Goal: Task Accomplishment & Management: Use online tool/utility

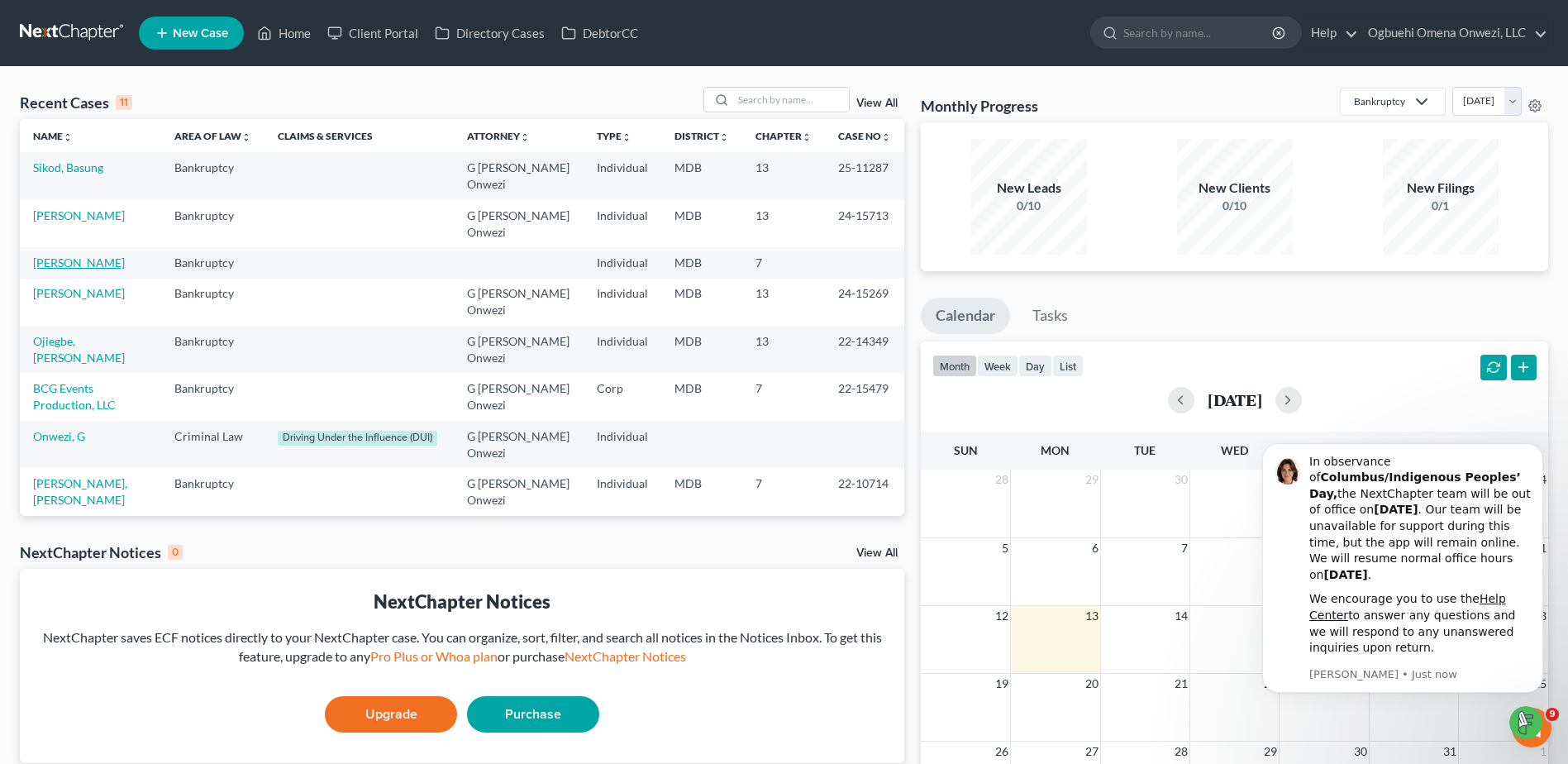
click at [72, 265] on link "[PERSON_NAME]" at bounding box center [79, 262] width 92 height 14
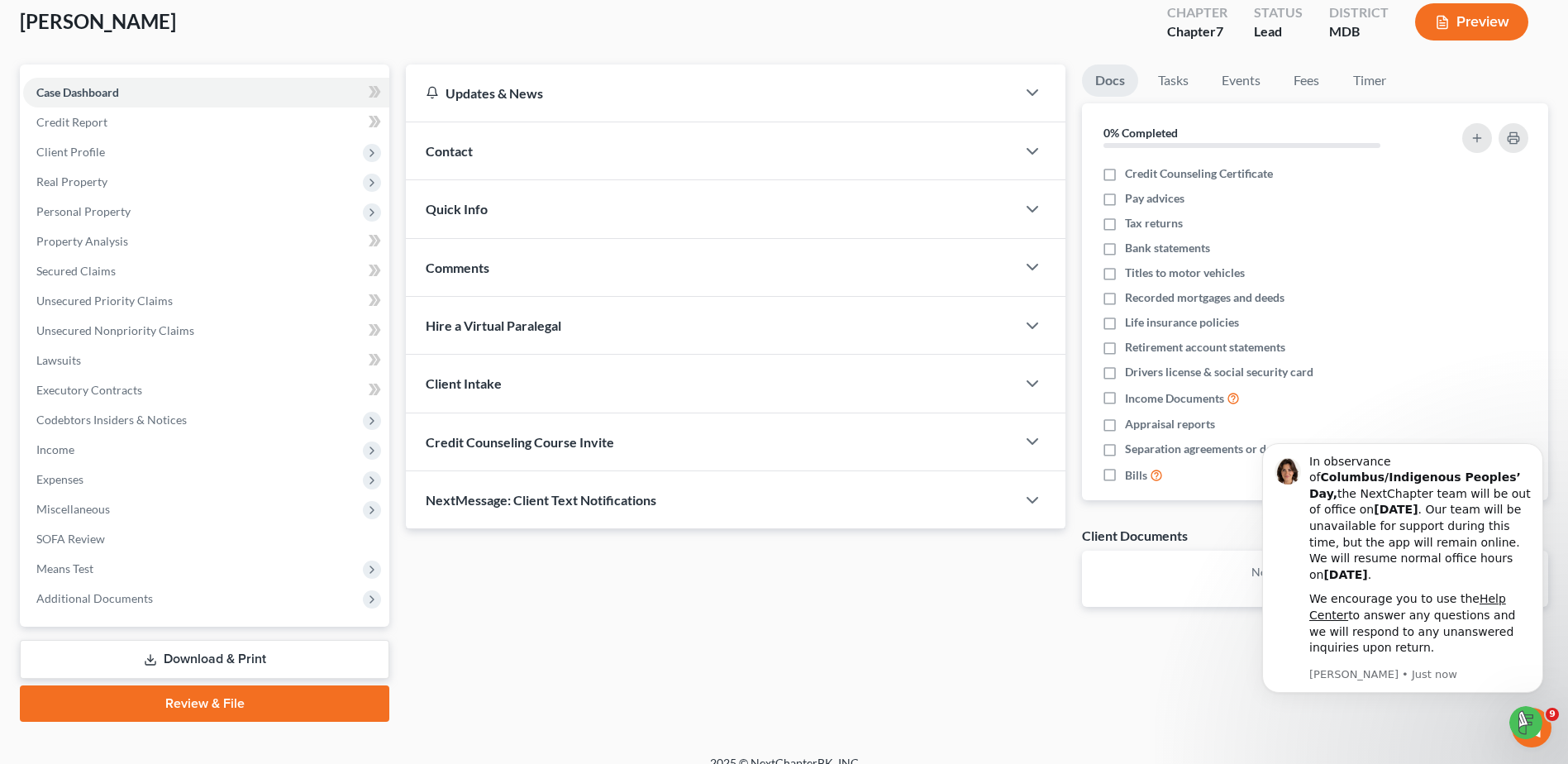
scroll to position [114, 0]
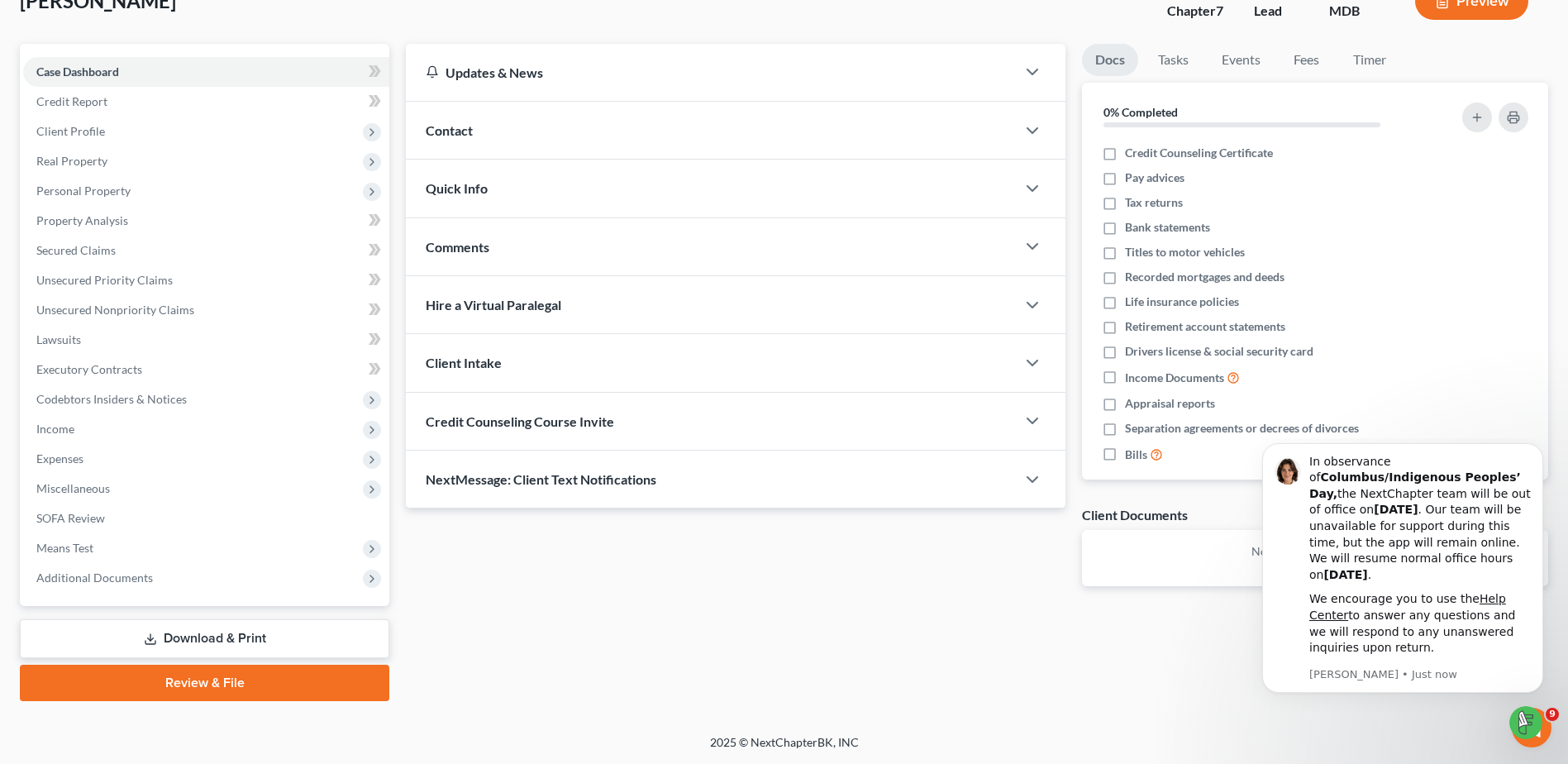
click at [224, 637] on link "Download & Print" at bounding box center [204, 639] width 370 height 39
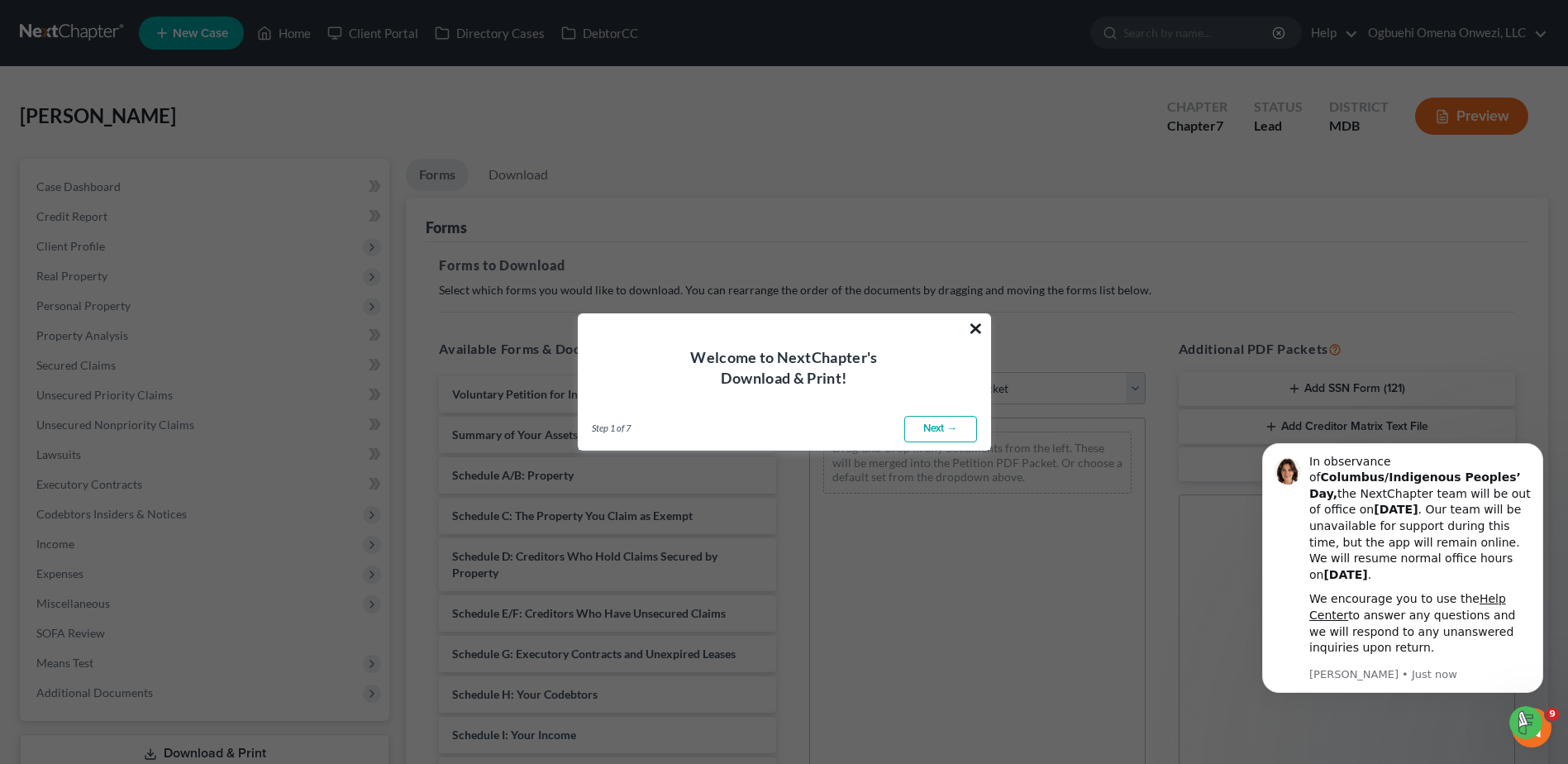
click at [974, 323] on button "×" at bounding box center [975, 328] width 16 height 26
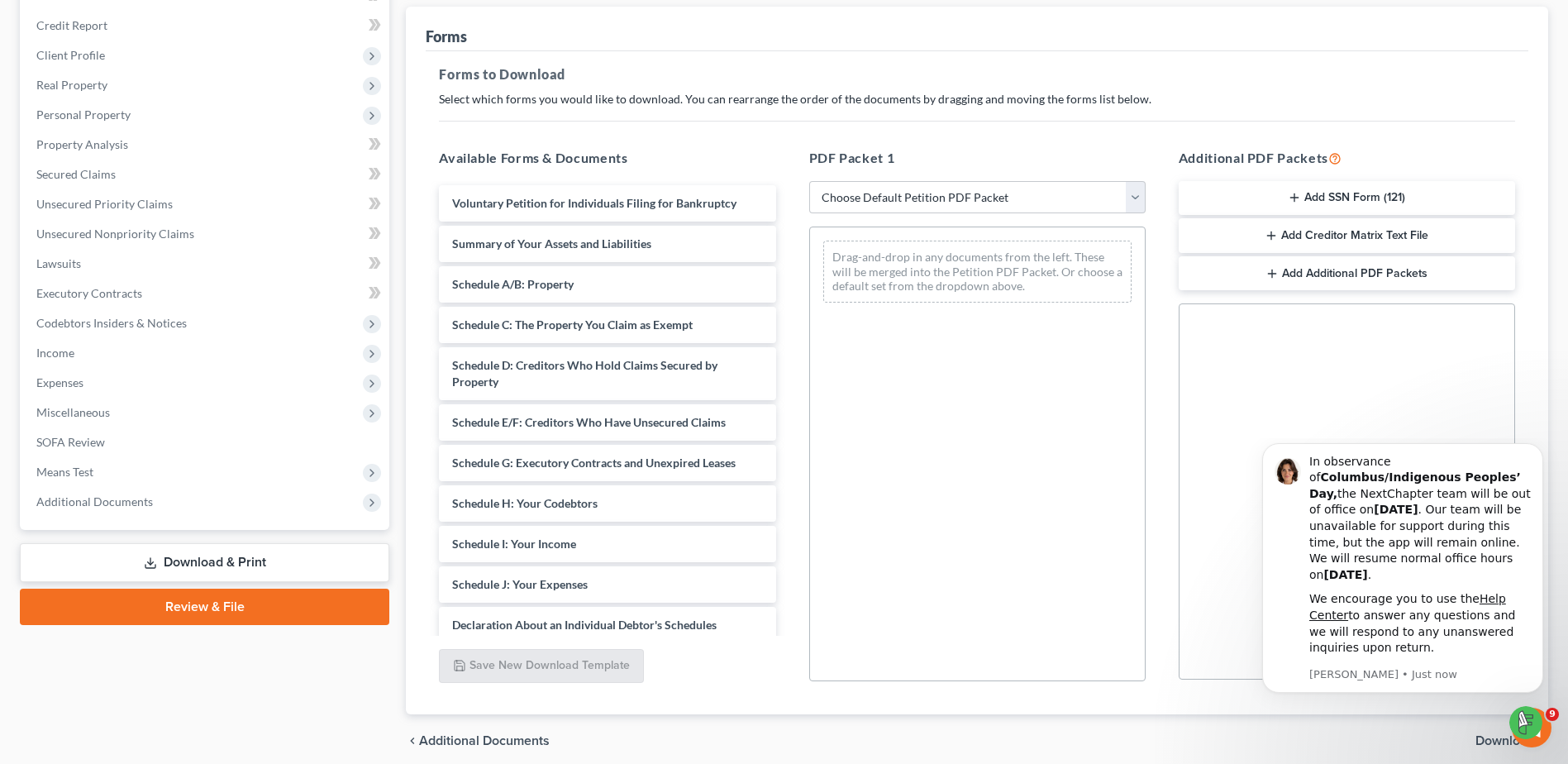
click at [214, 608] on link "Review & File" at bounding box center [204, 607] width 370 height 36
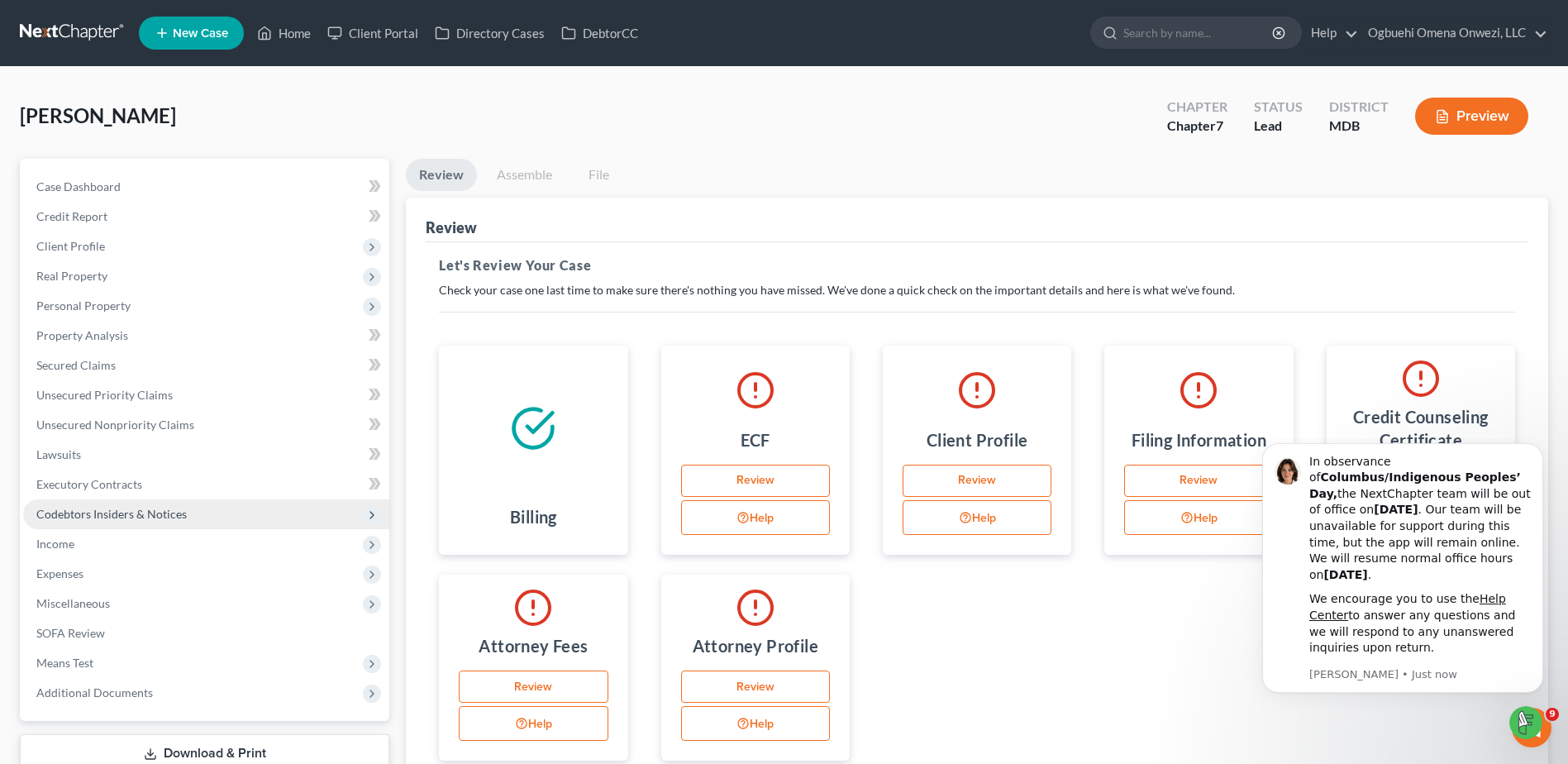
click at [102, 523] on span "Codebtors Insiders & Notices" at bounding box center [206, 514] width 366 height 29
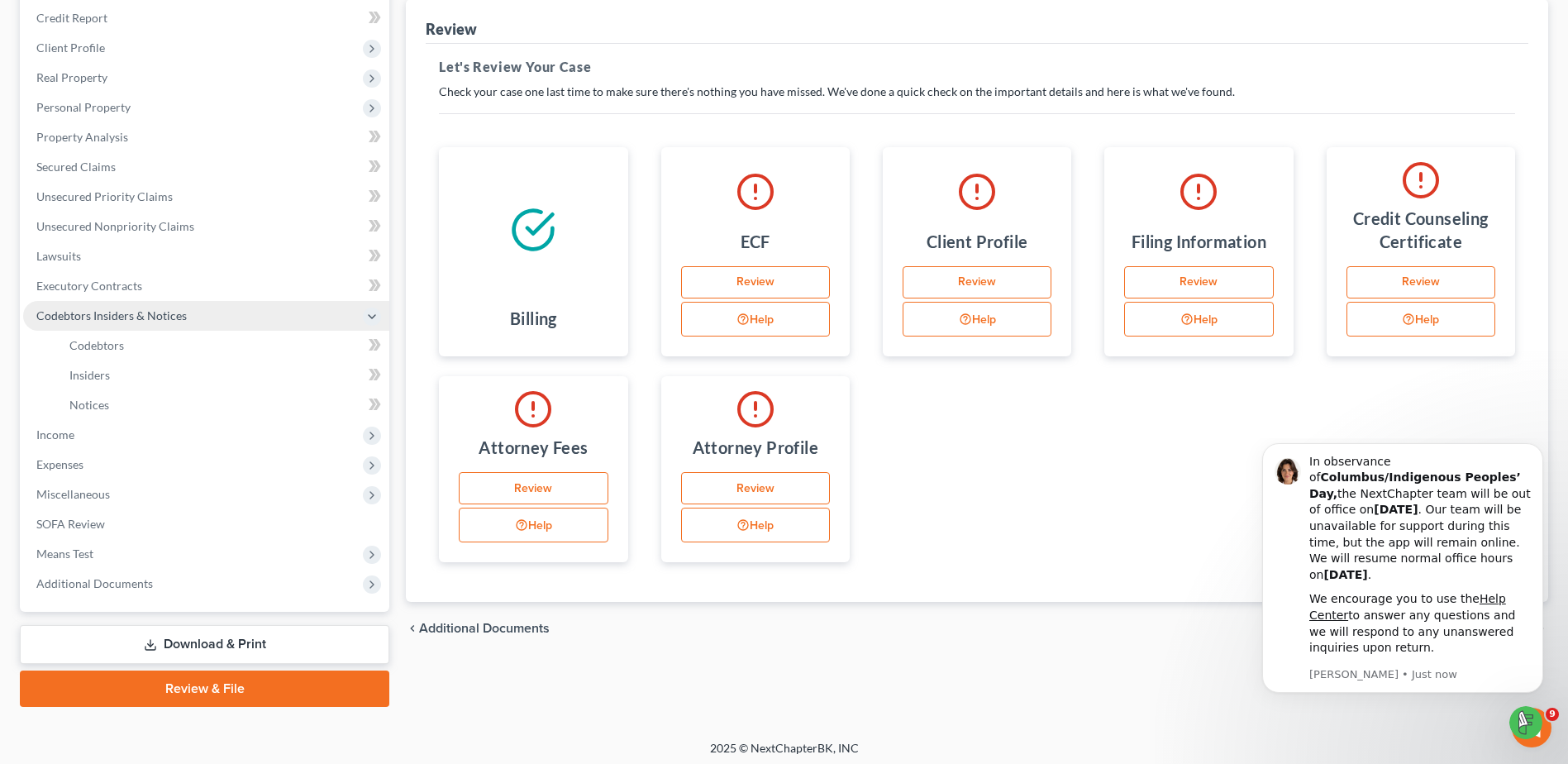
scroll to position [204, 0]
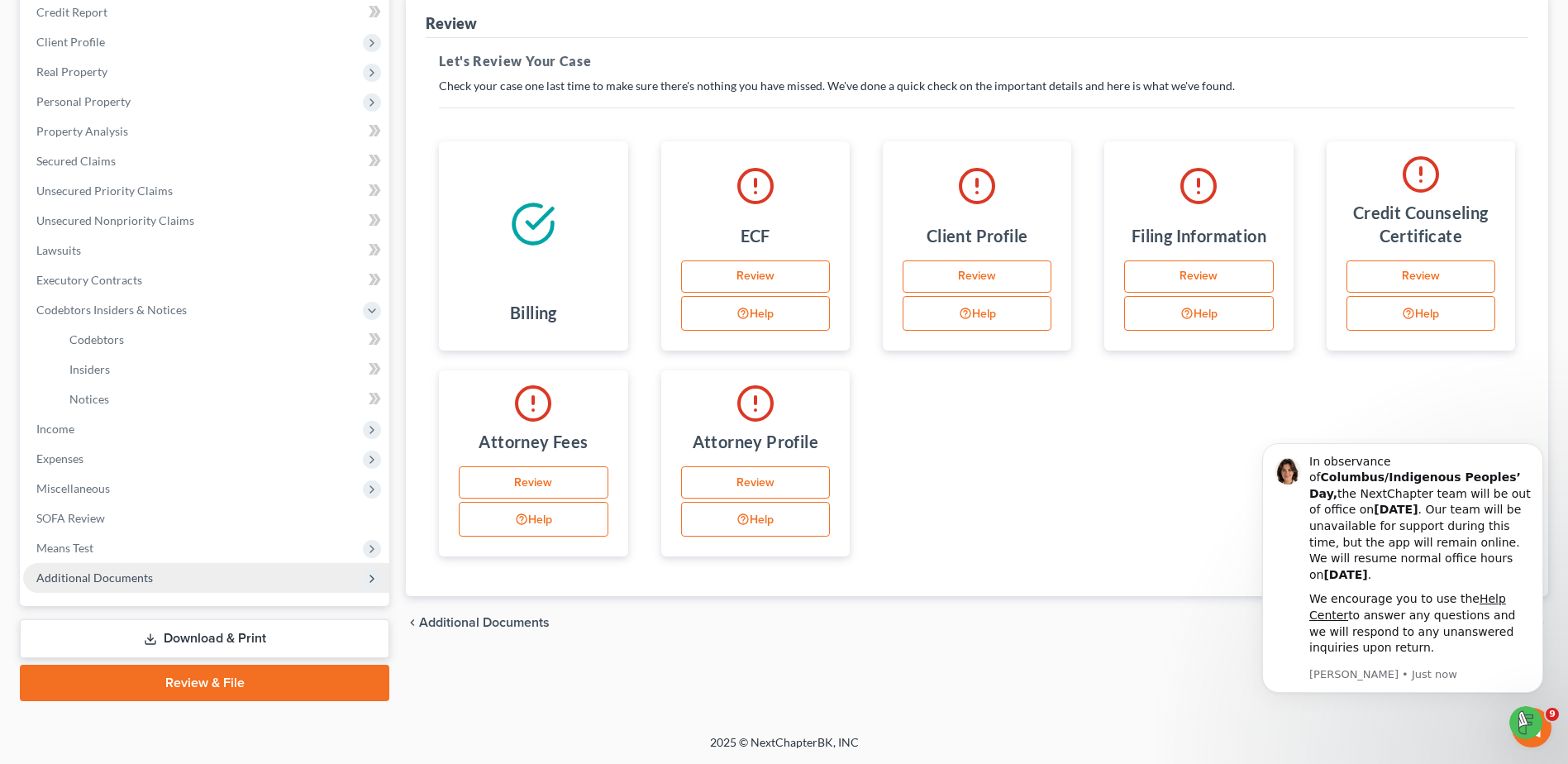
click at [85, 576] on span "Additional Documents" at bounding box center [94, 577] width 116 height 14
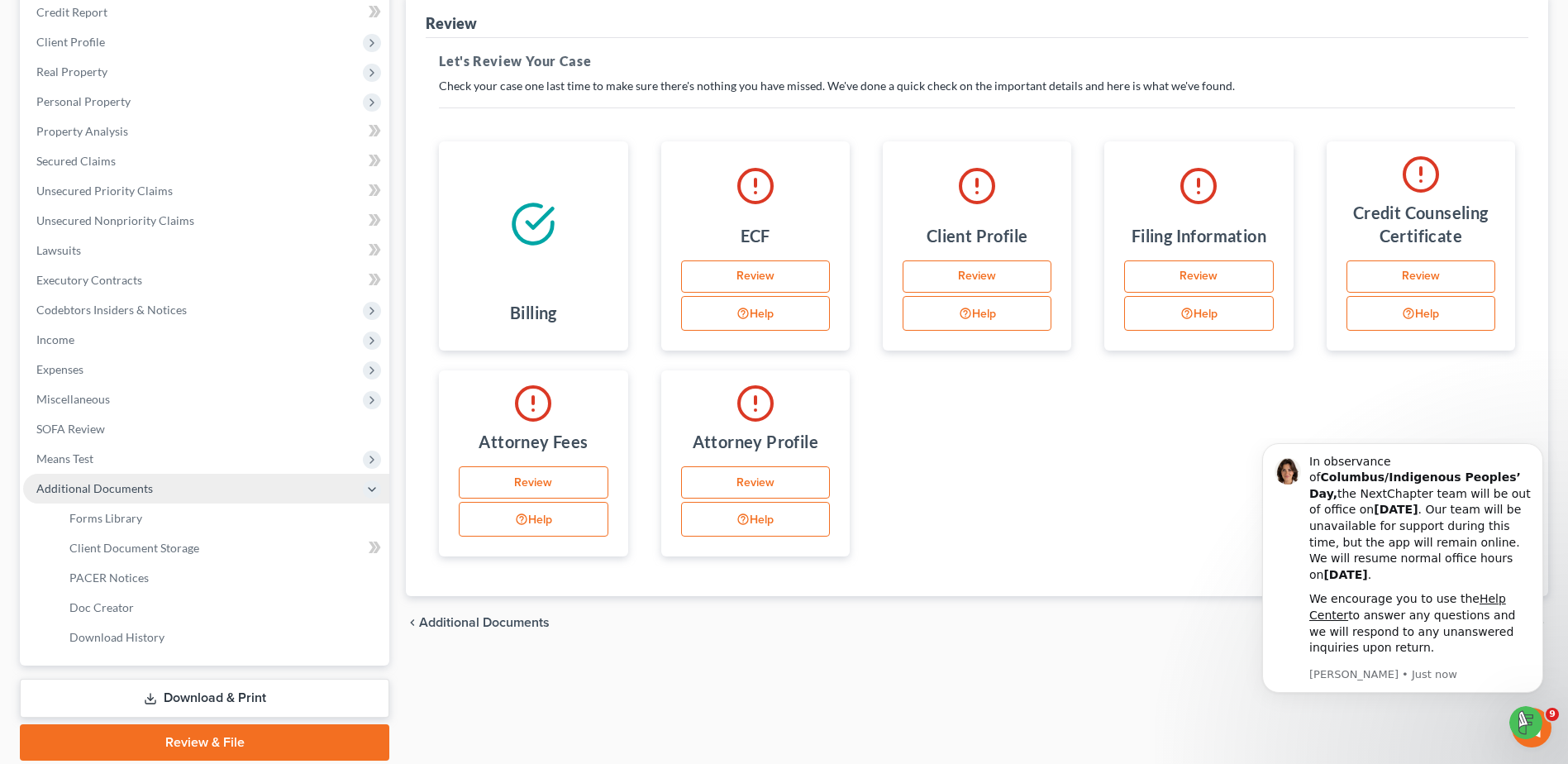
click at [88, 493] on span "Additional Documents" at bounding box center [94, 488] width 116 height 14
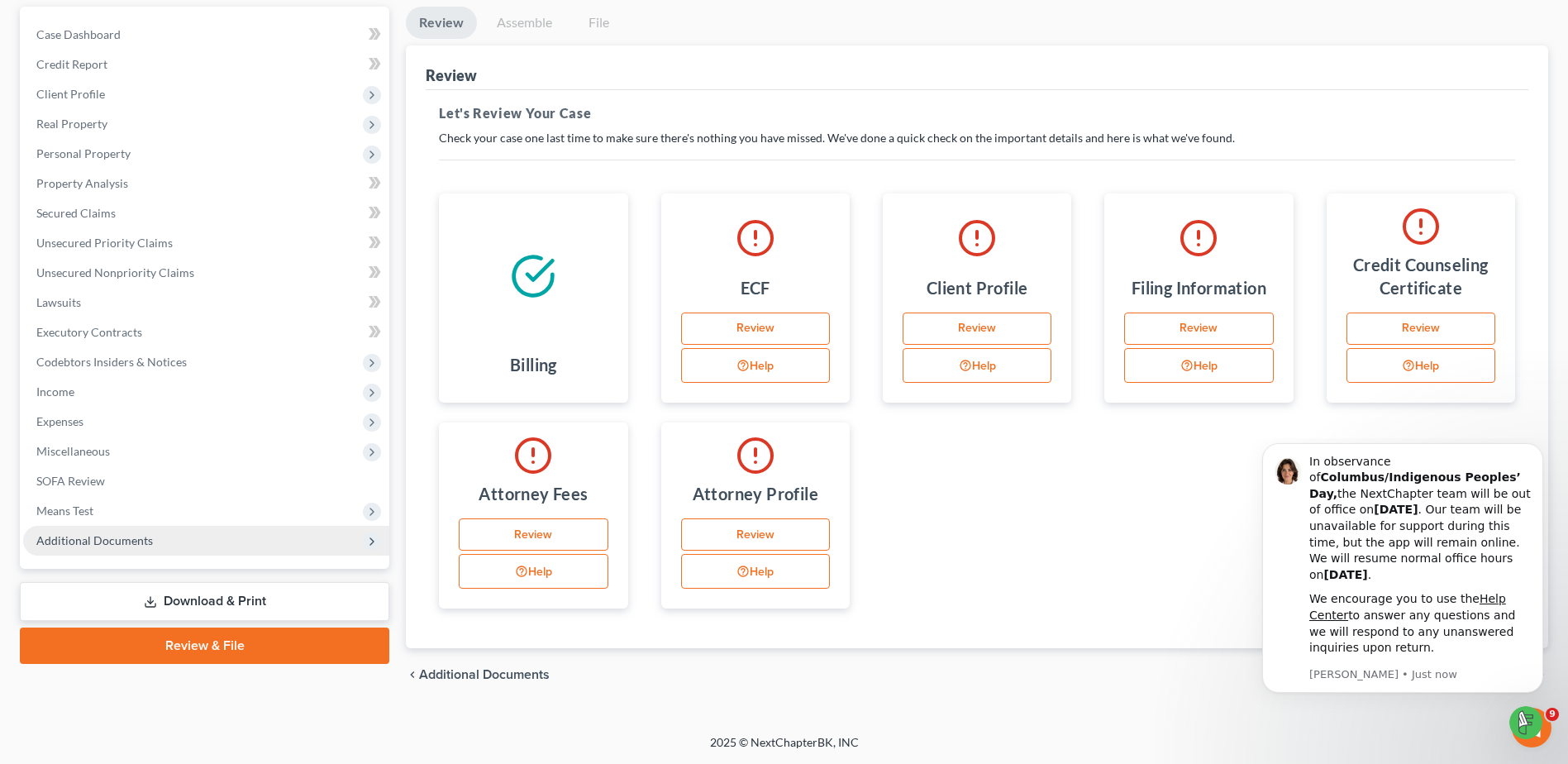
scroll to position [152, 0]
click at [245, 605] on link "Download & Print" at bounding box center [204, 602] width 370 height 39
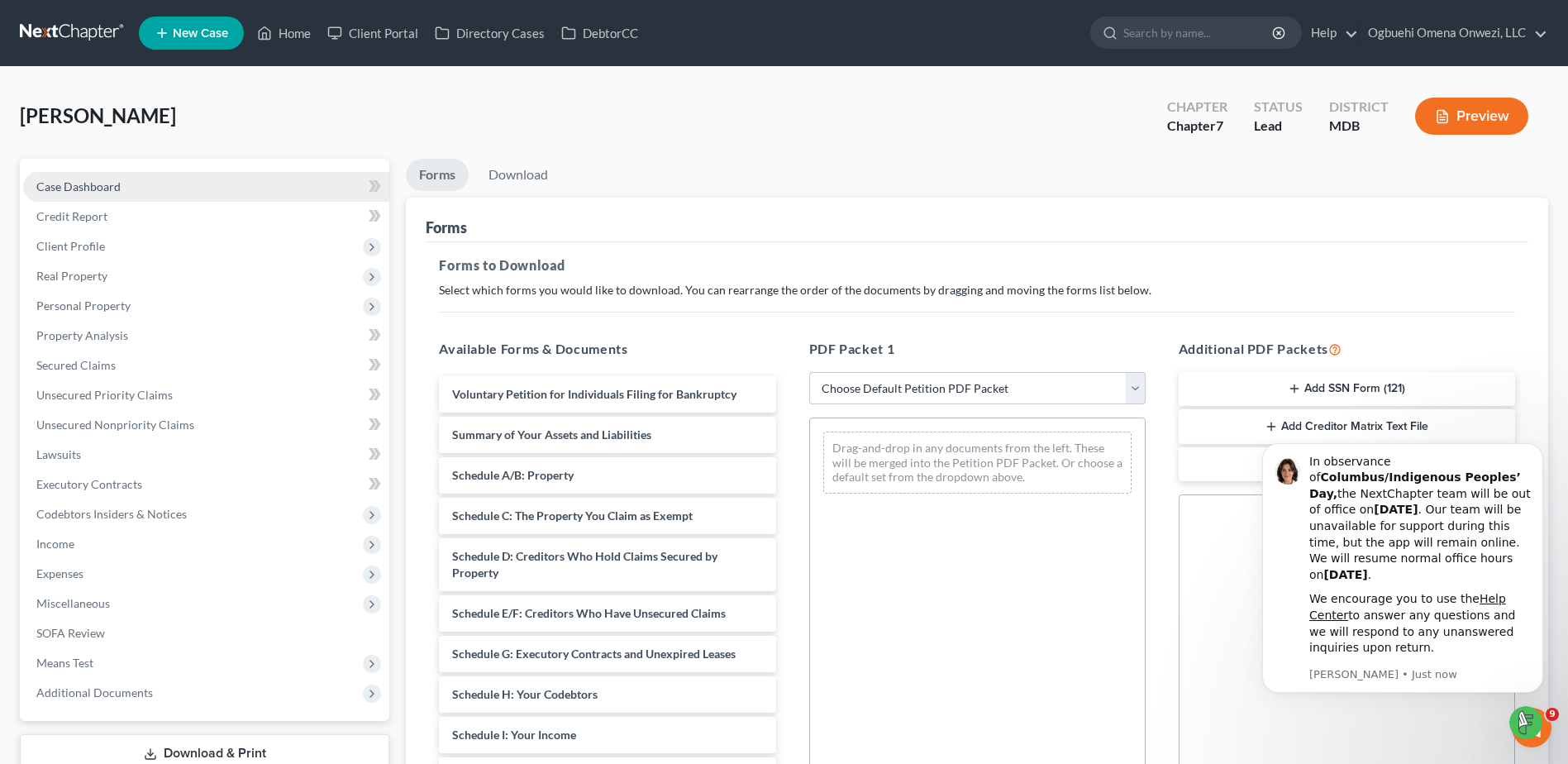
click at [102, 185] on span "Case Dashboard" at bounding box center [78, 186] width 84 height 14
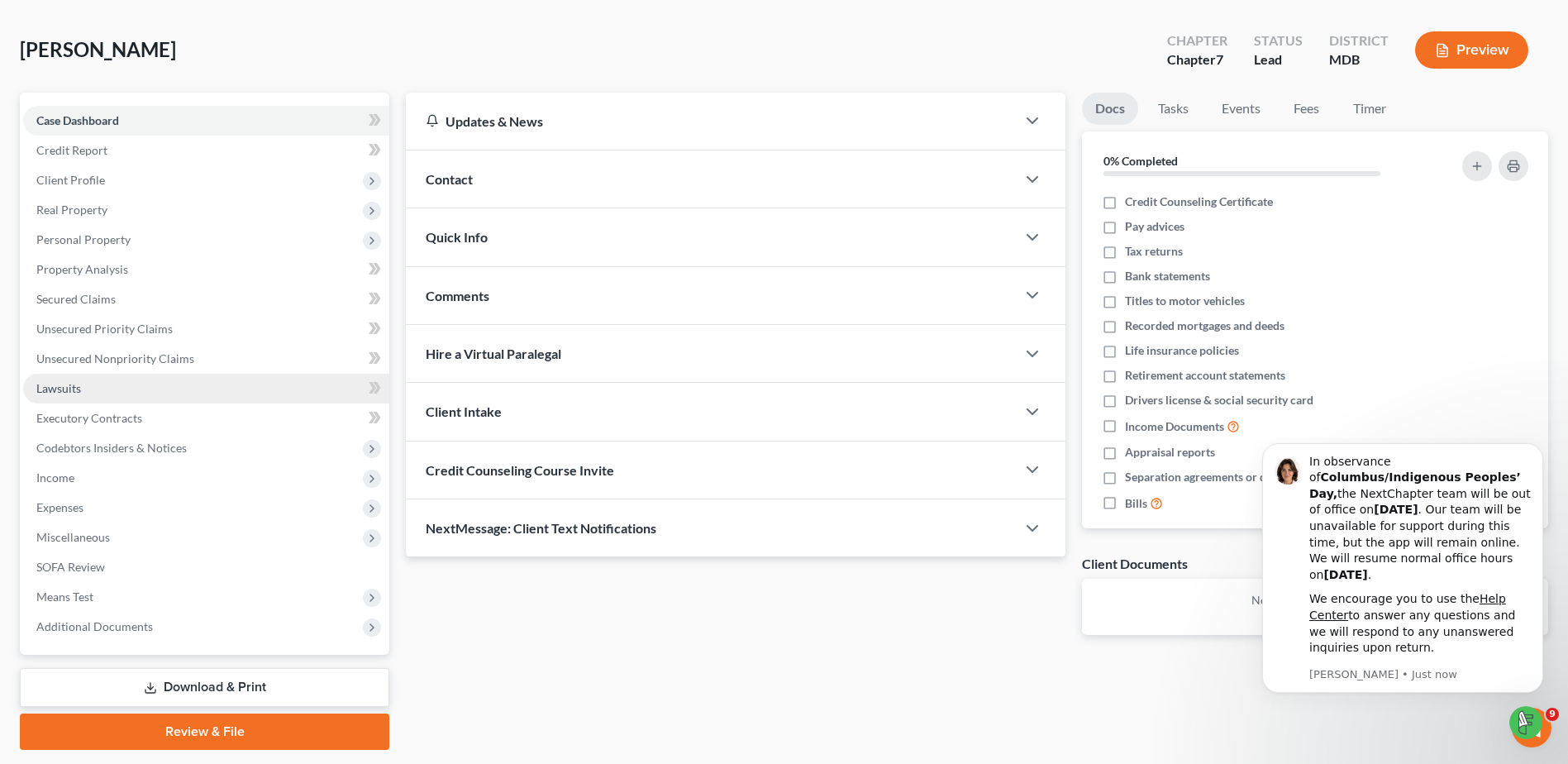
scroll to position [99, 0]
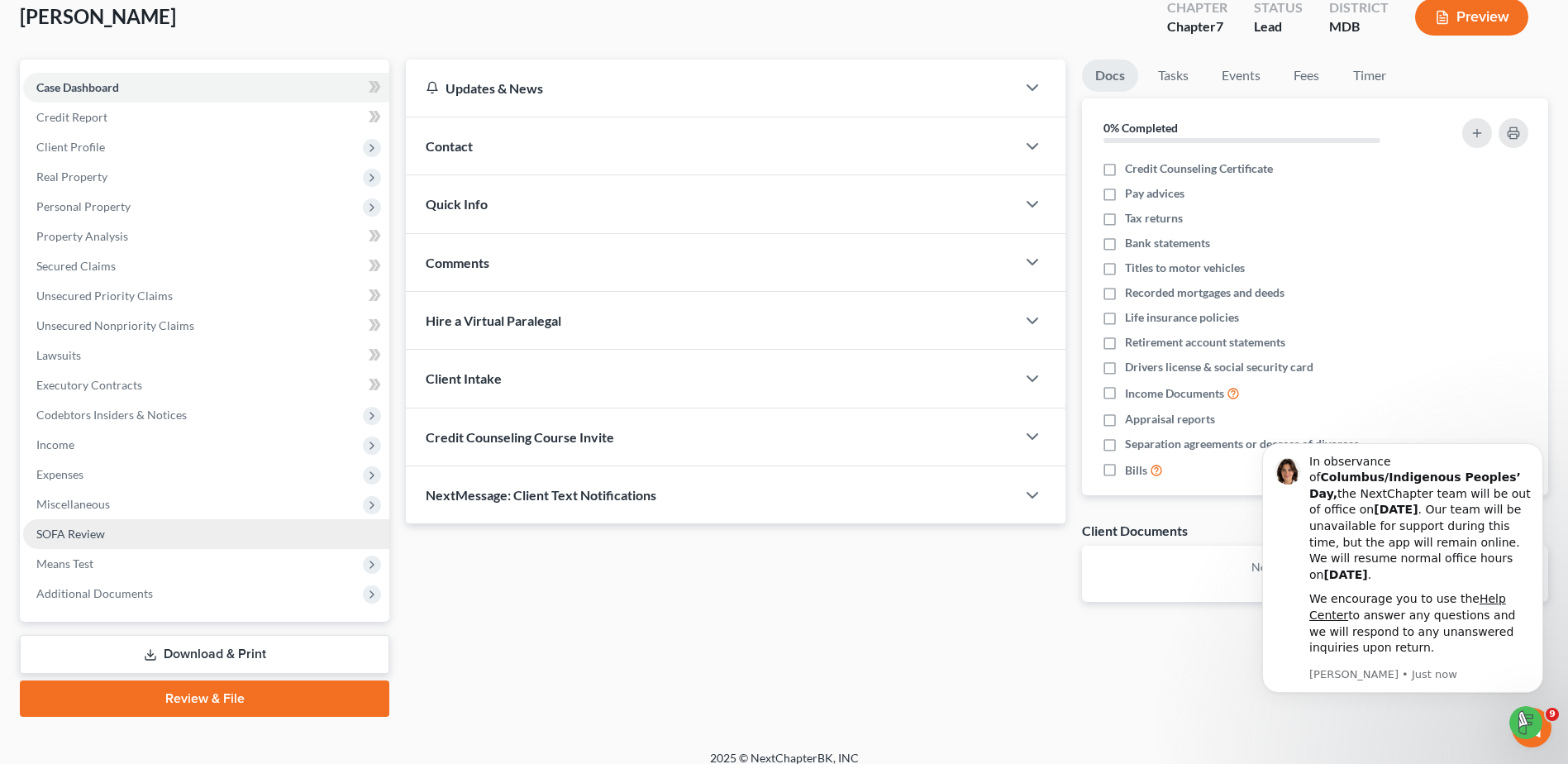
click at [67, 539] on span "SOFA Review" at bounding box center [70, 533] width 68 height 14
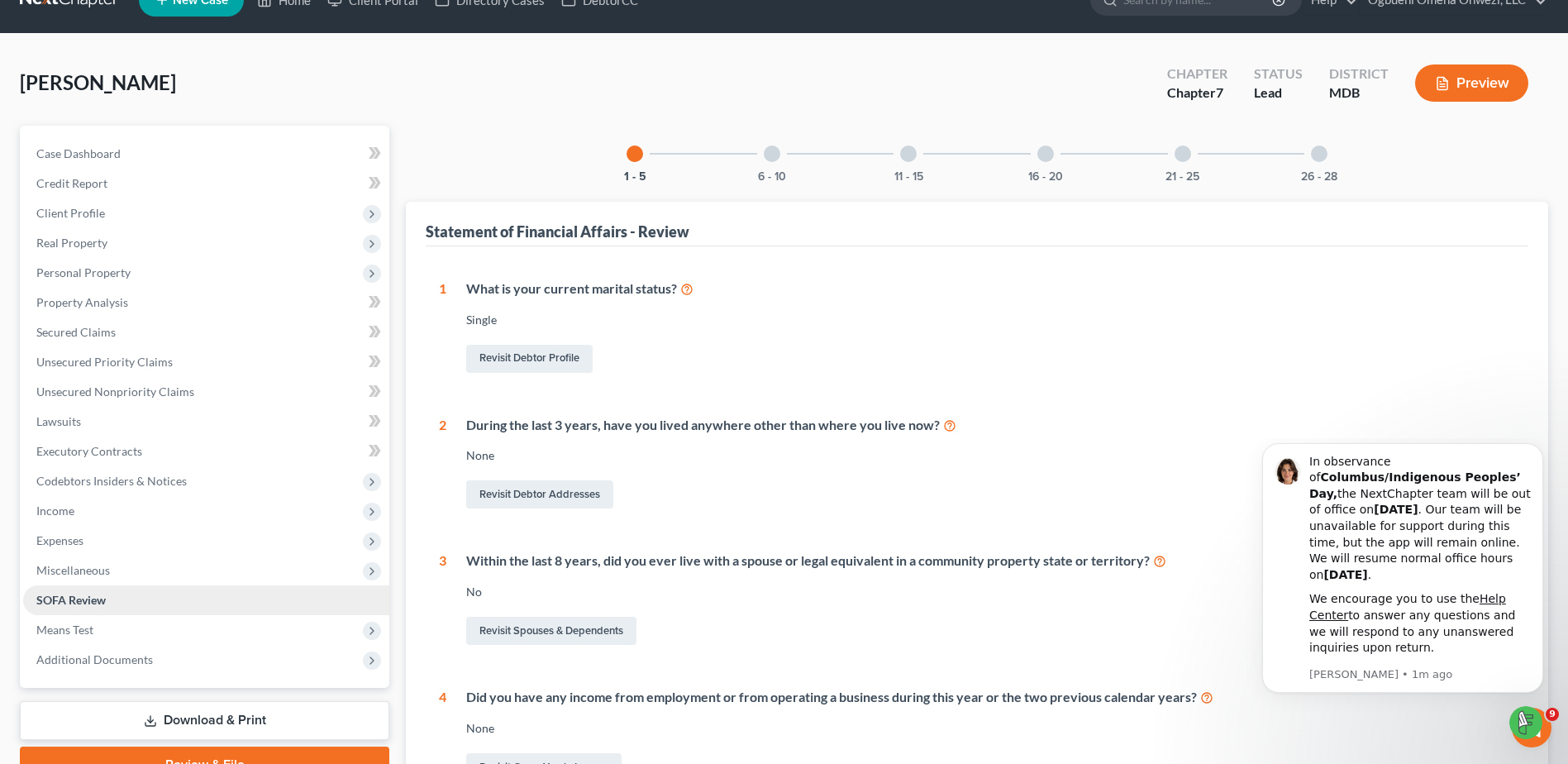
scroll to position [67, 0]
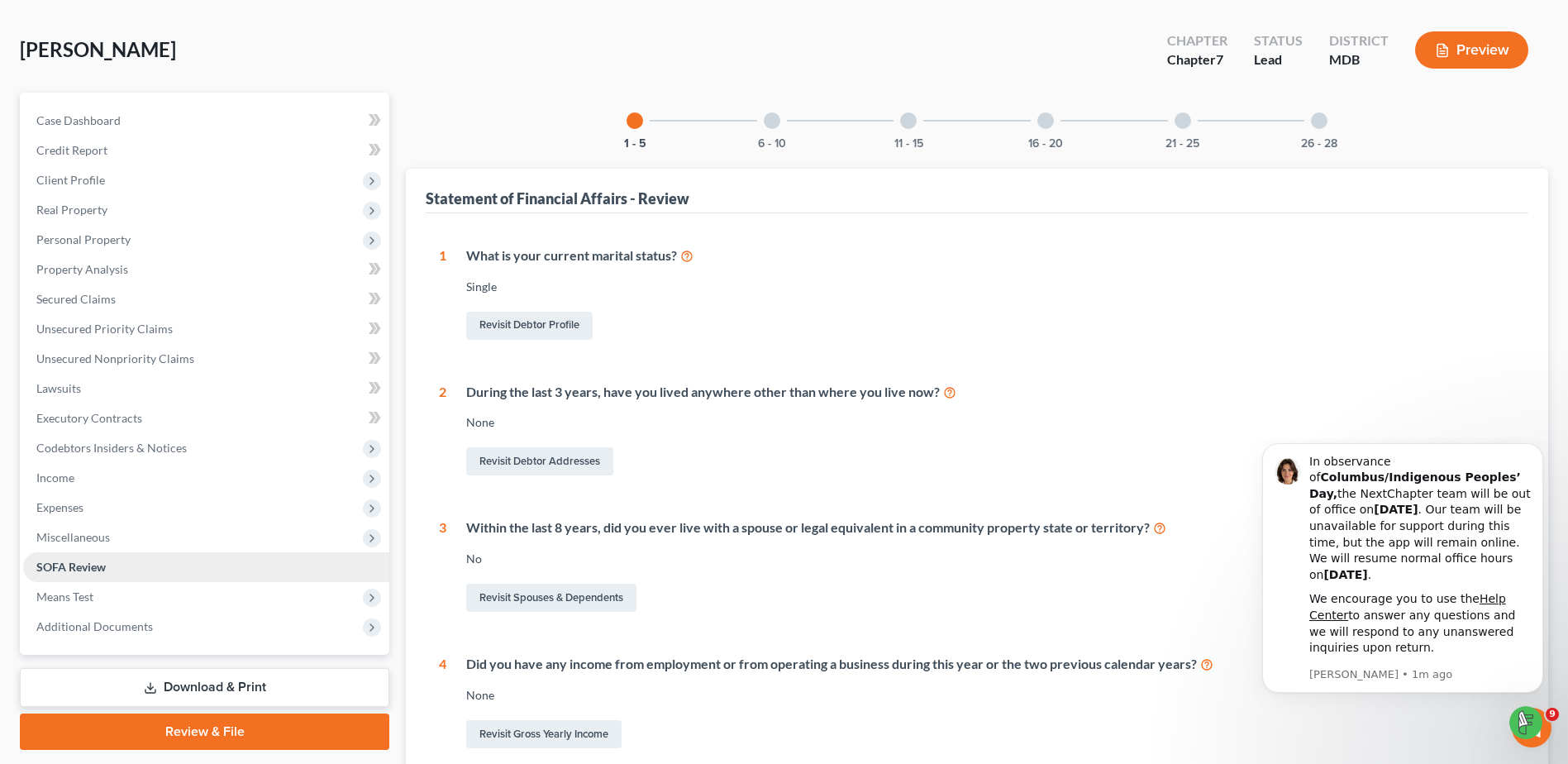
click at [67, 539] on span "Miscellaneous" at bounding box center [72, 537] width 73 height 14
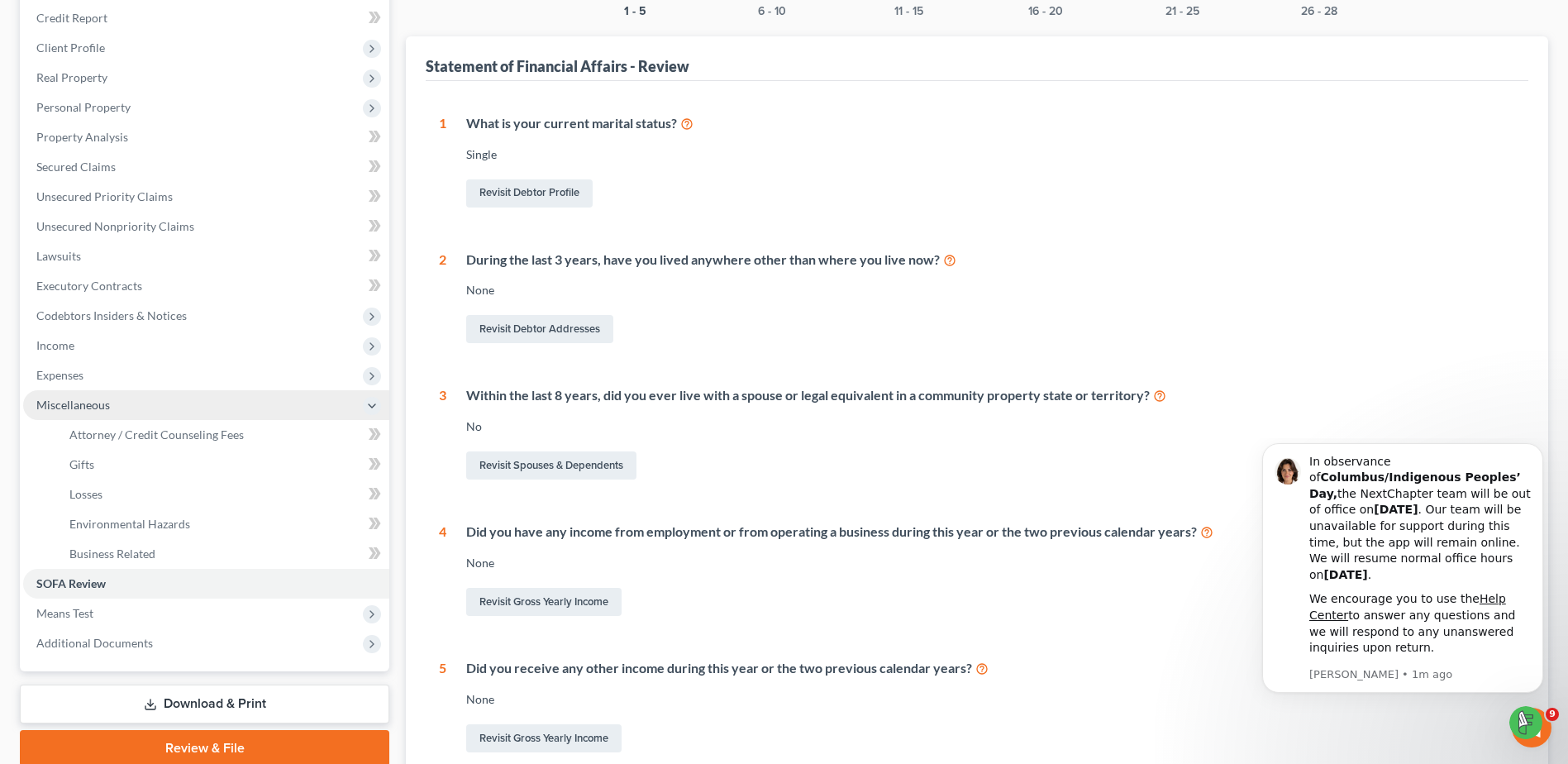
scroll to position [232, 0]
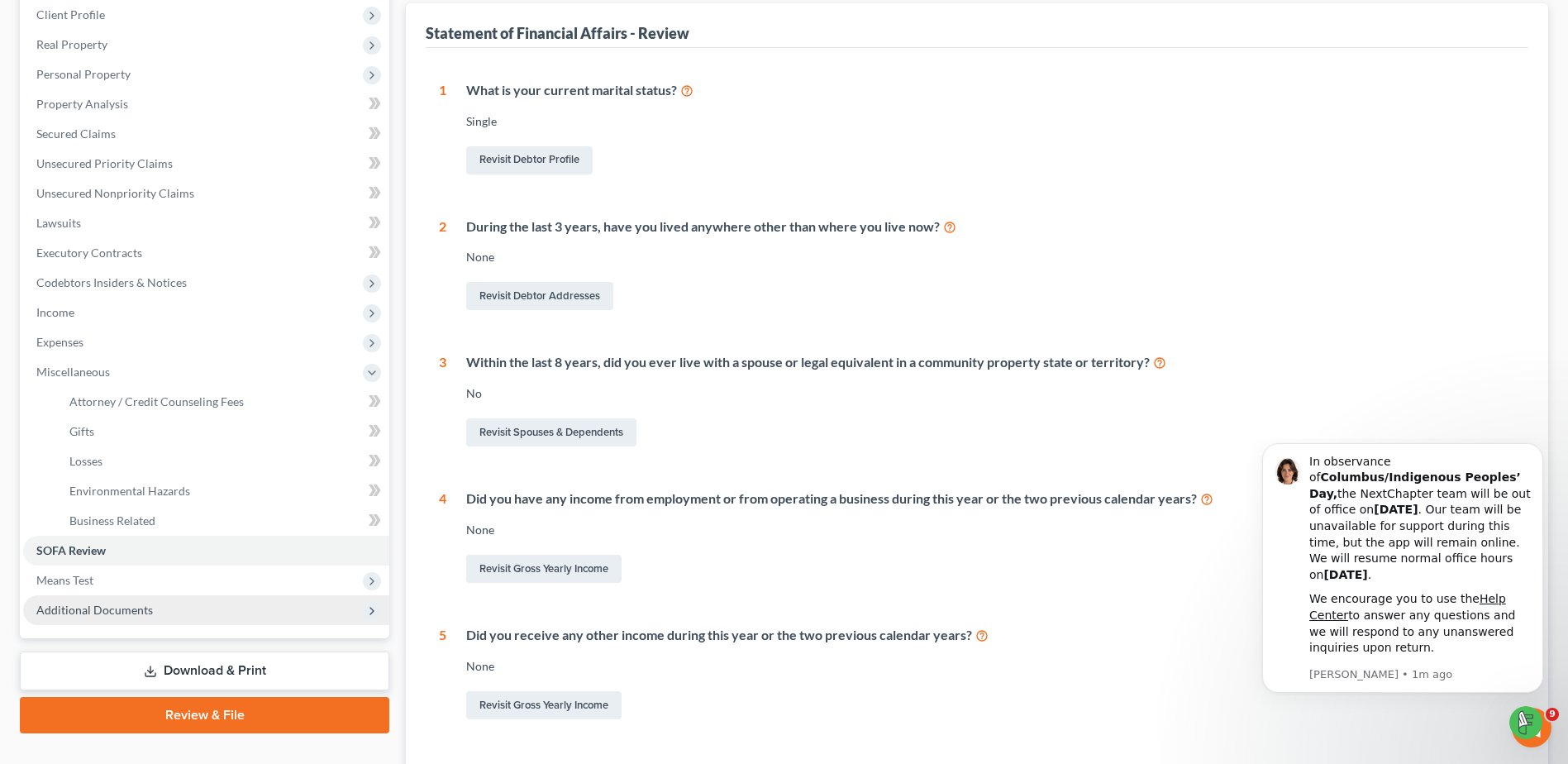
click at [81, 611] on span "Additional Documents" at bounding box center [94, 609] width 116 height 14
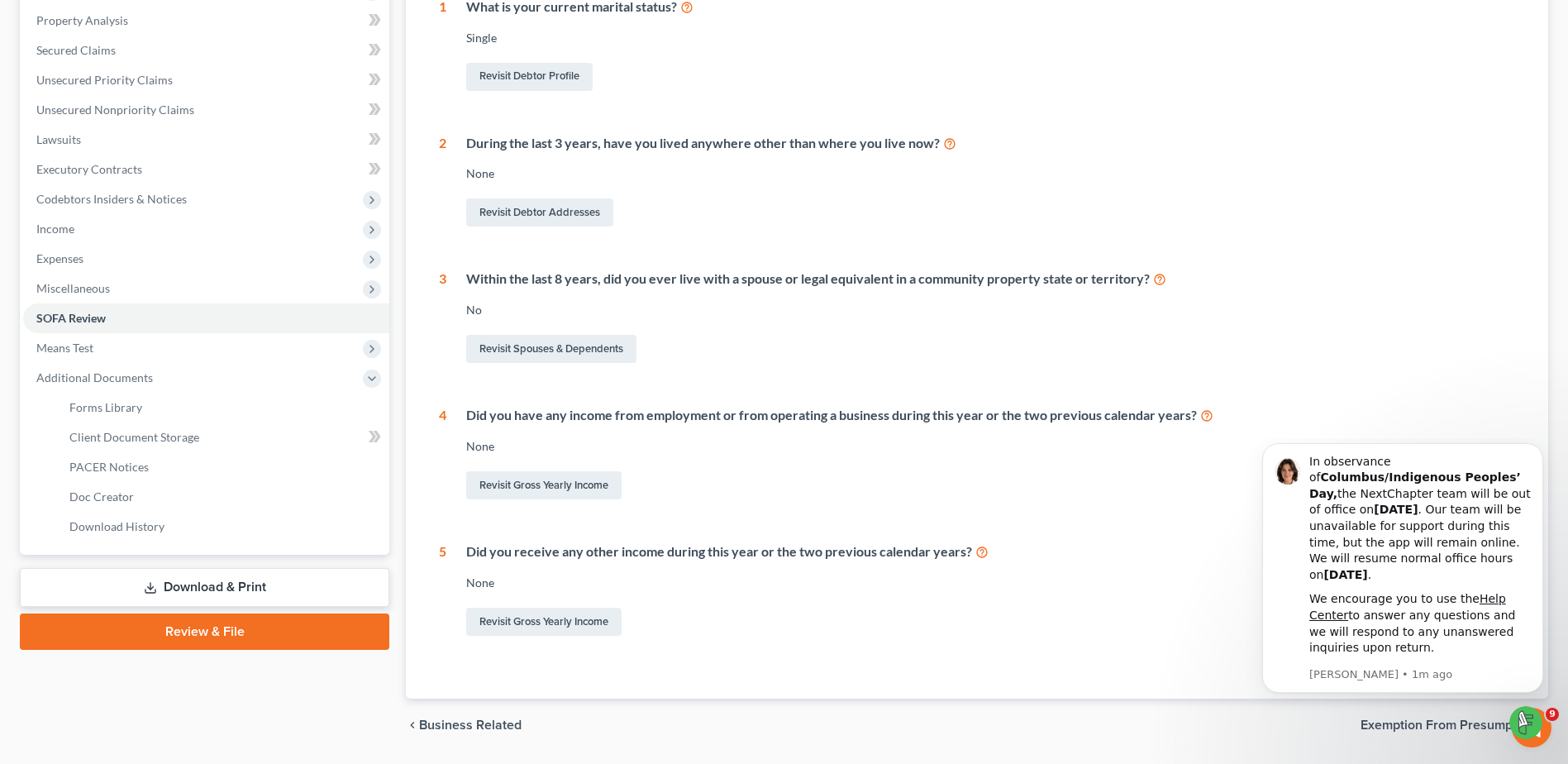
scroll to position [365, 0]
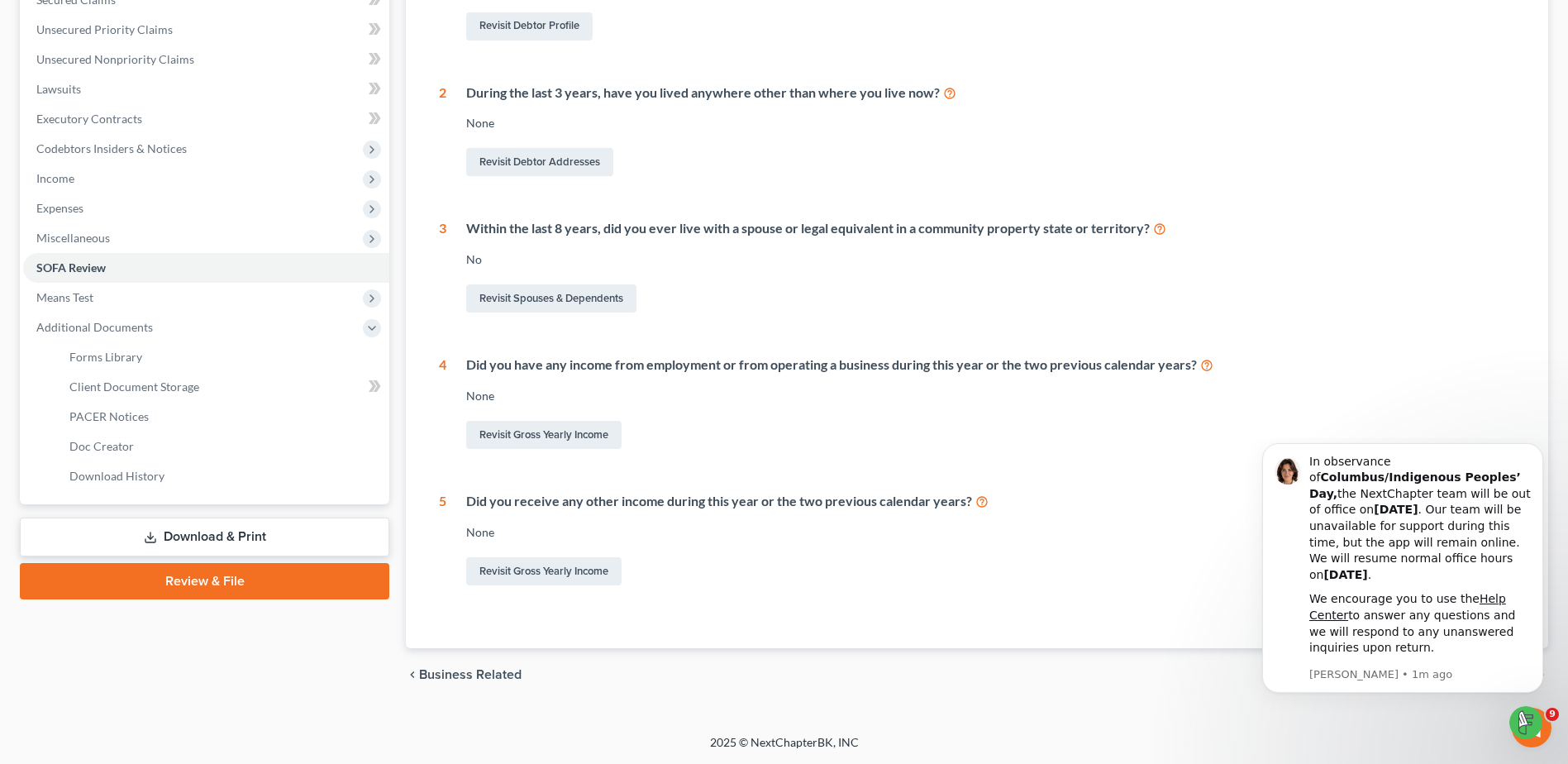
click at [292, 583] on link "Review & File" at bounding box center [204, 580] width 370 height 36
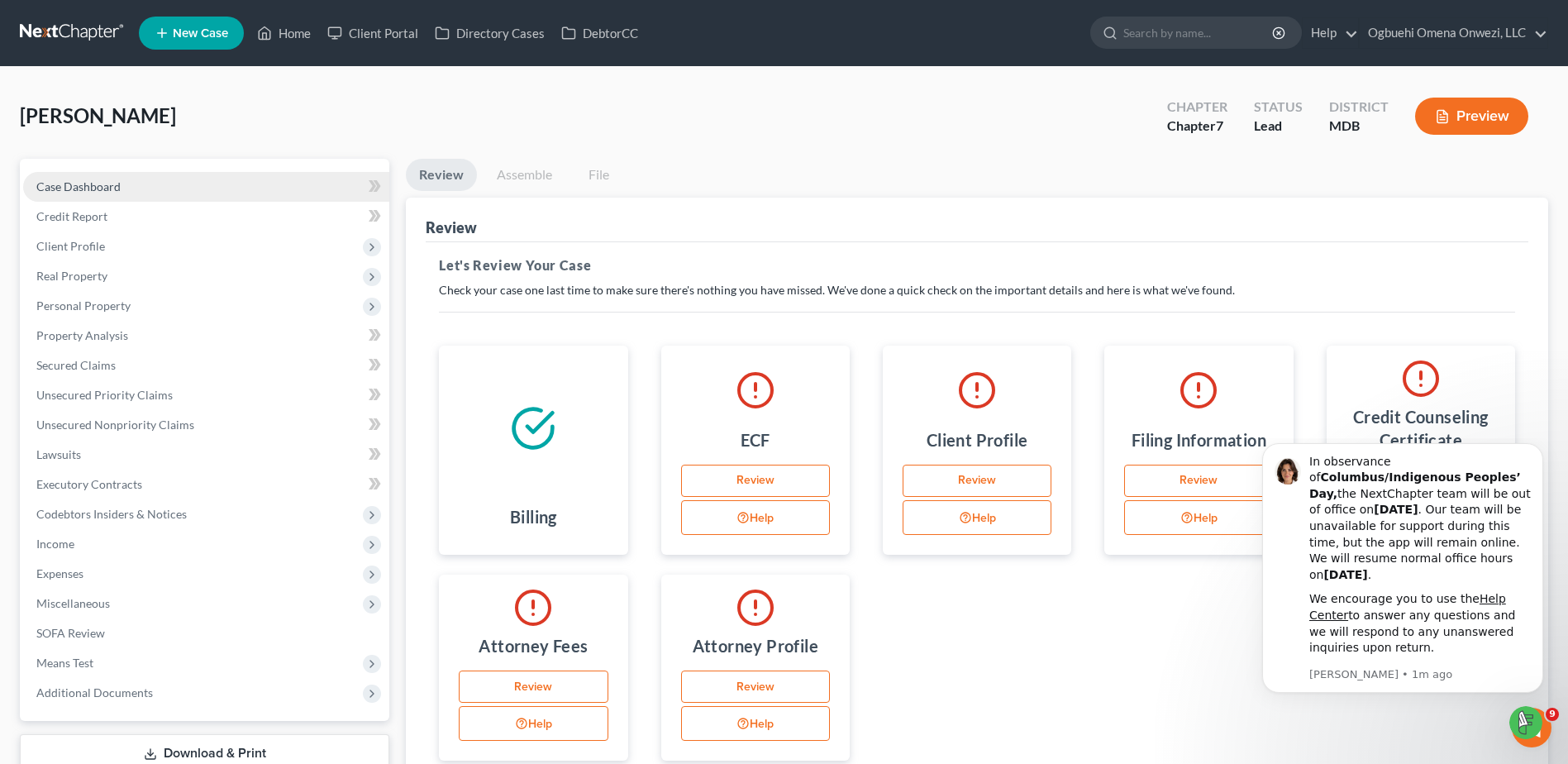
click at [112, 185] on span "Case Dashboard" at bounding box center [78, 186] width 84 height 14
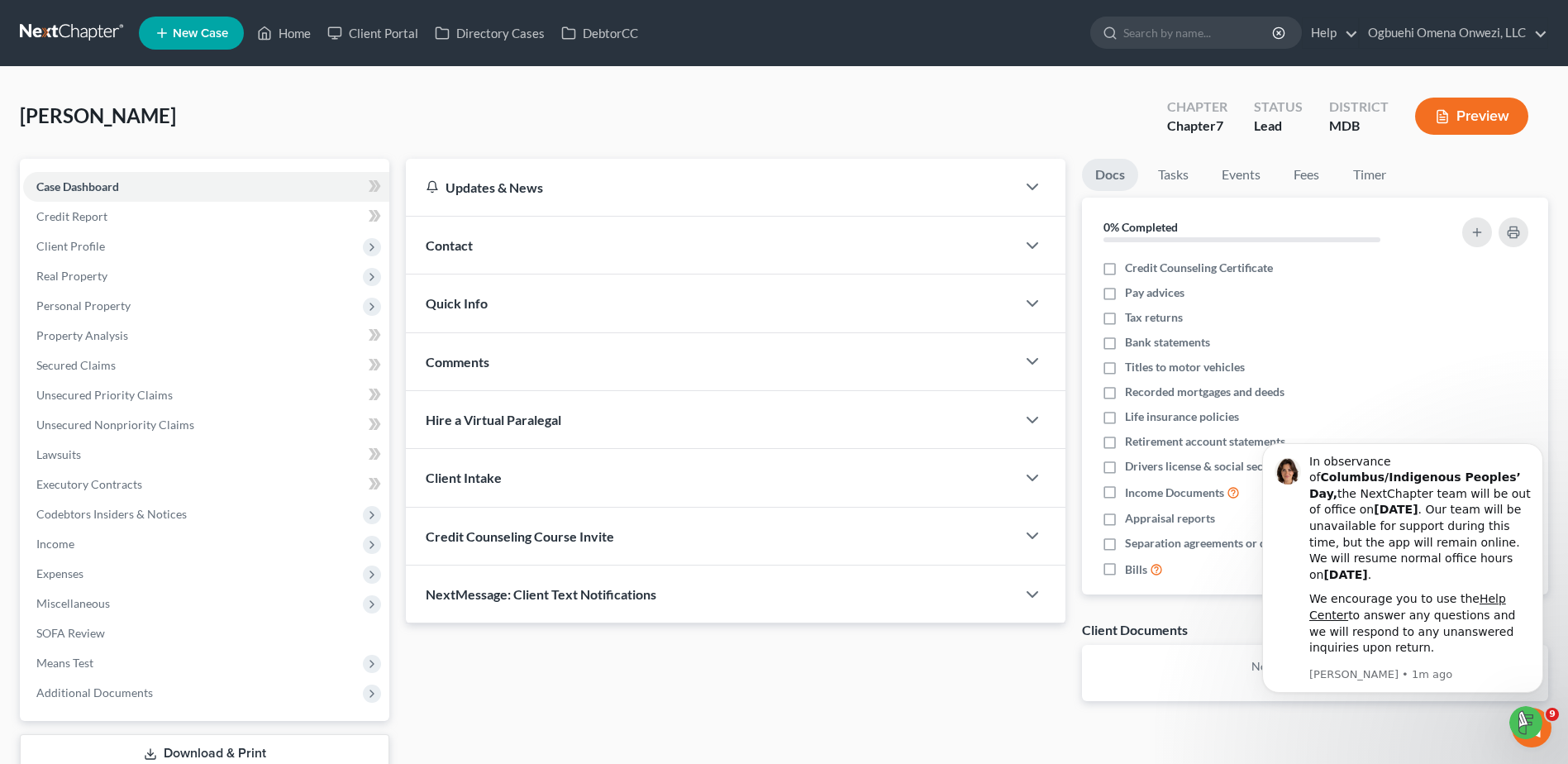
click at [1490, 107] on button "Preview" at bounding box center [1472, 116] width 113 height 37
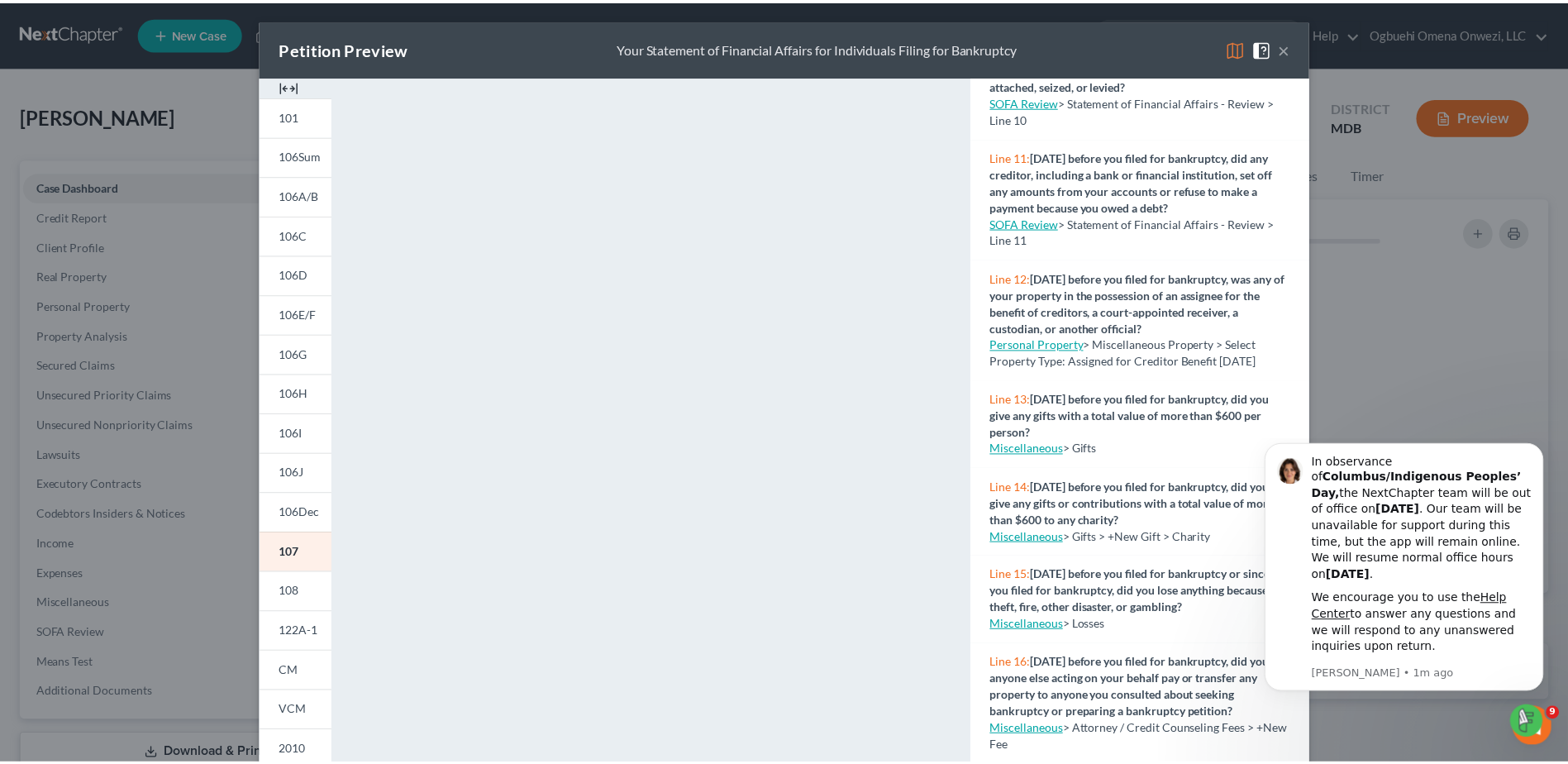
scroll to position [956, 0]
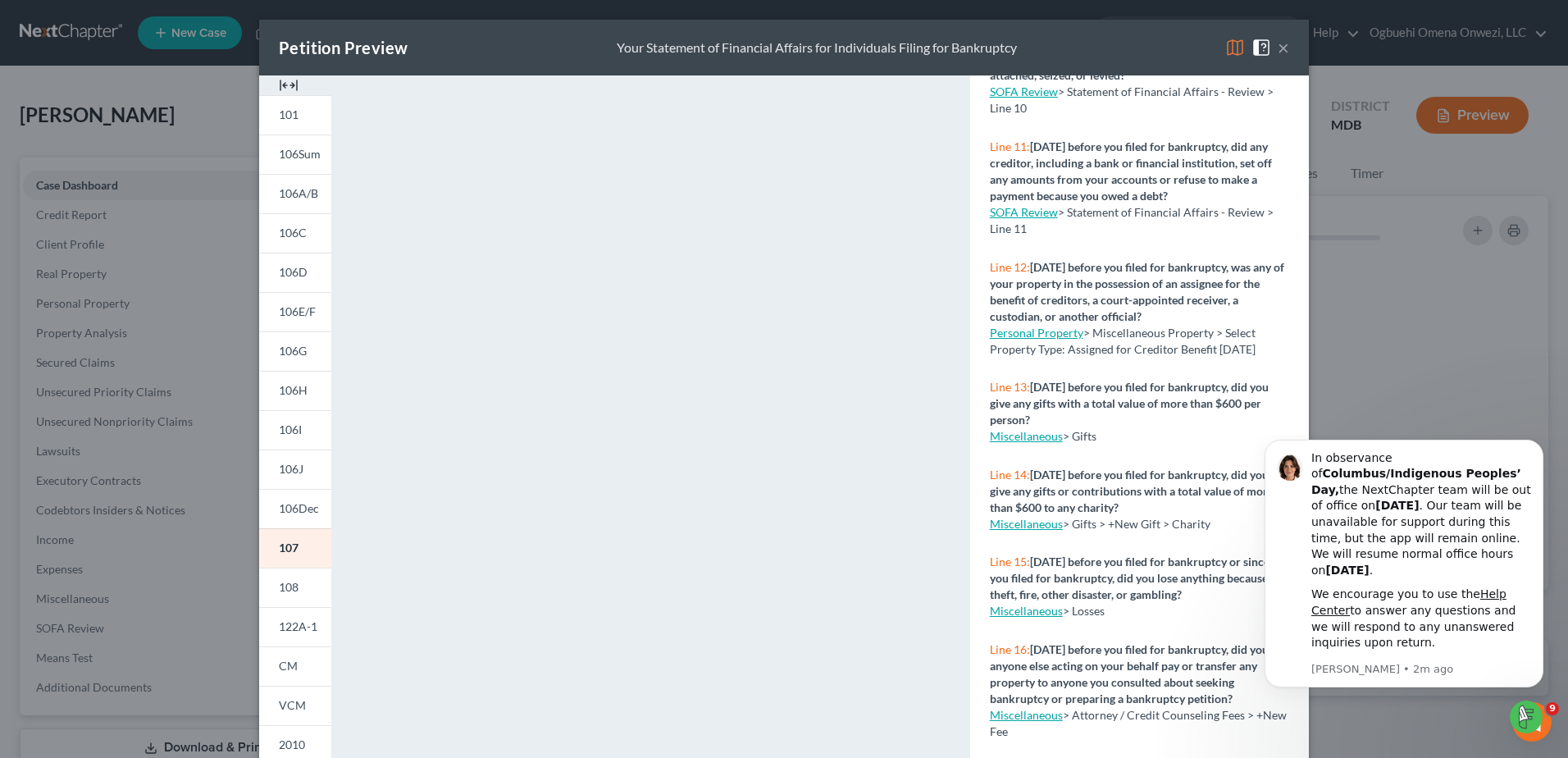
click at [69, 617] on div "Petition Preview Your Statement of Financial Affairs for Individuals Filing for…" at bounding box center [784, 379] width 1568 height 758
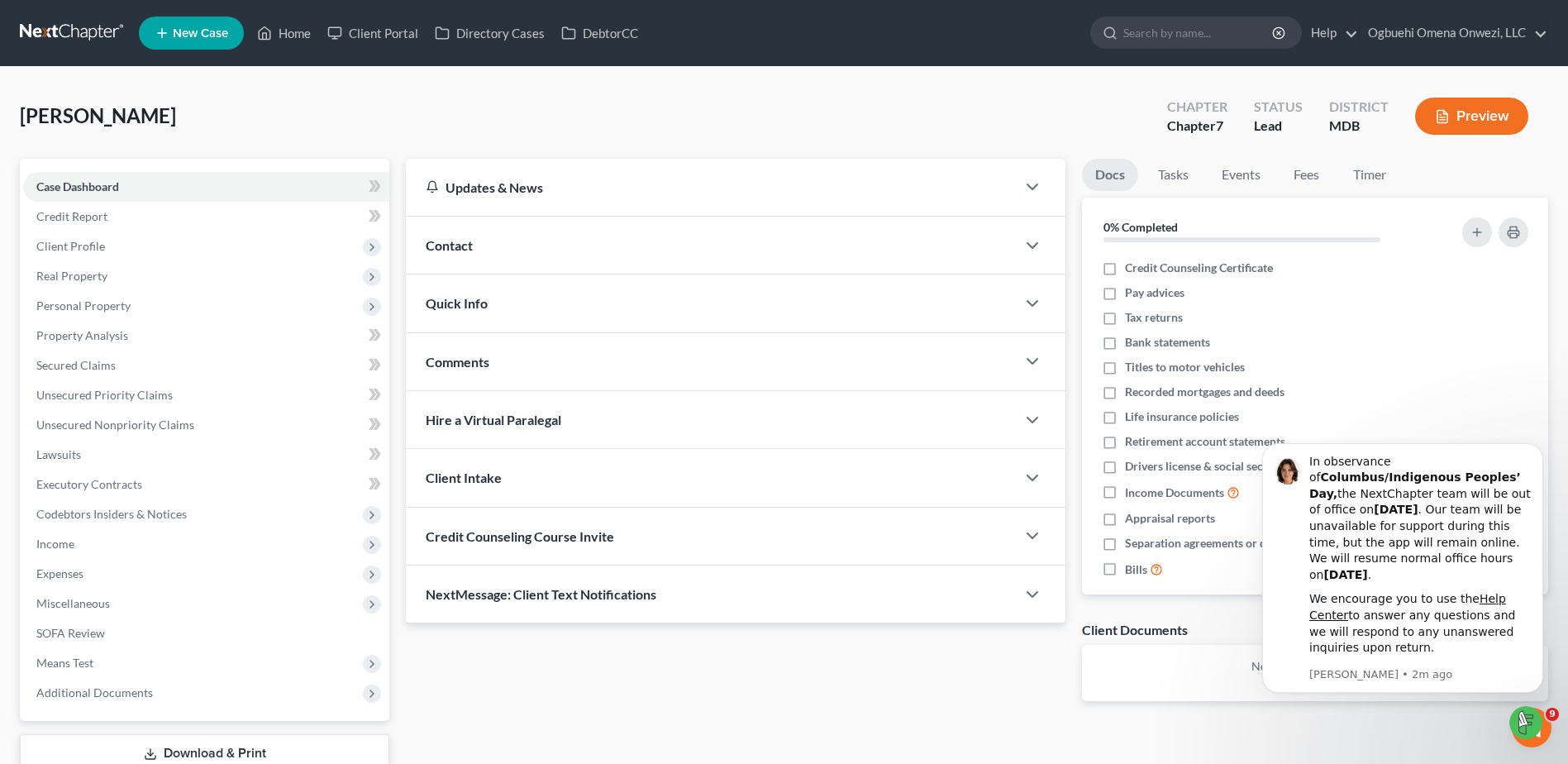
click at [80, 31] on link at bounding box center [72, 33] width 106 height 29
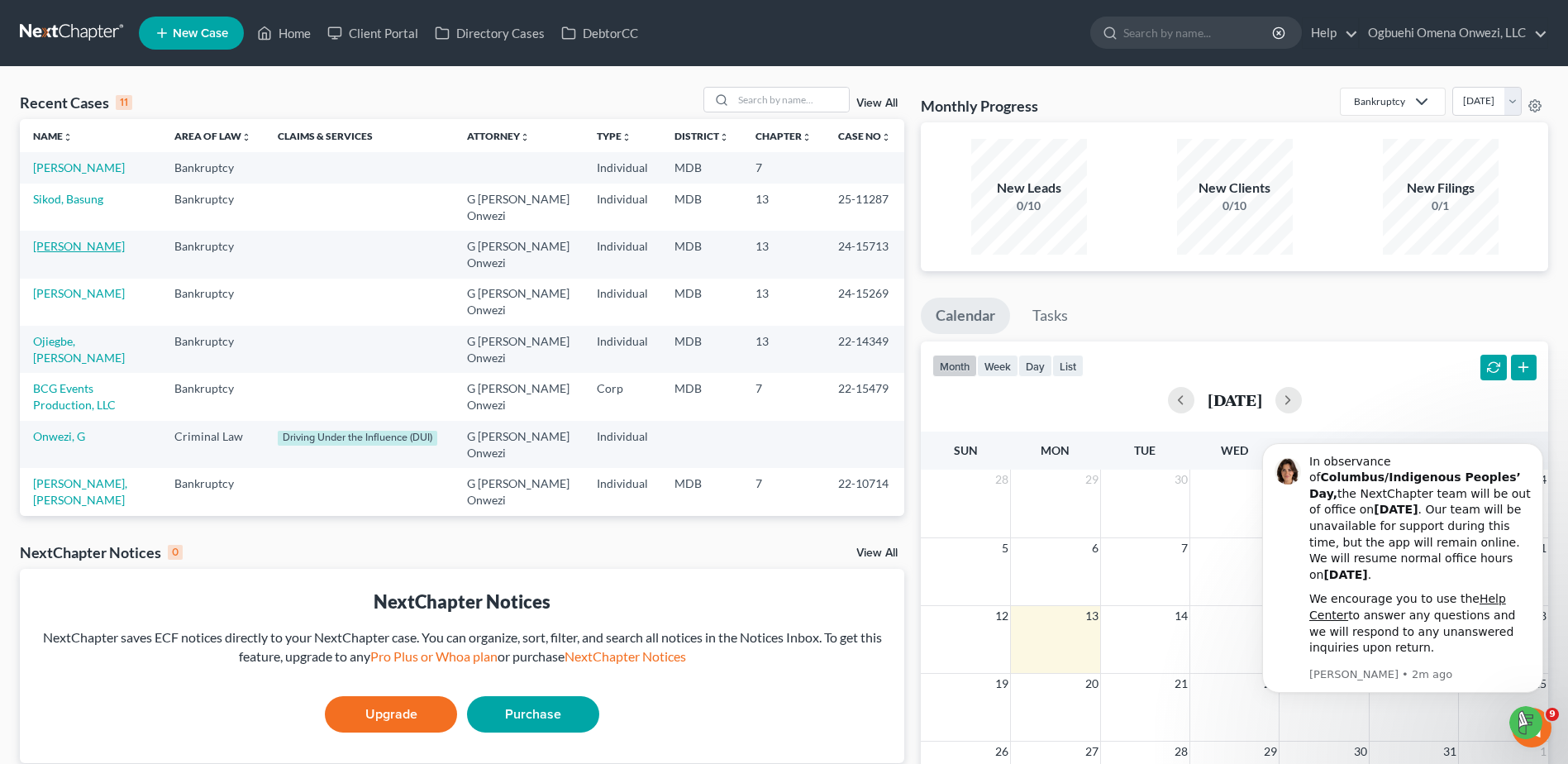
click at [94, 245] on link "[PERSON_NAME]" at bounding box center [79, 246] width 92 height 14
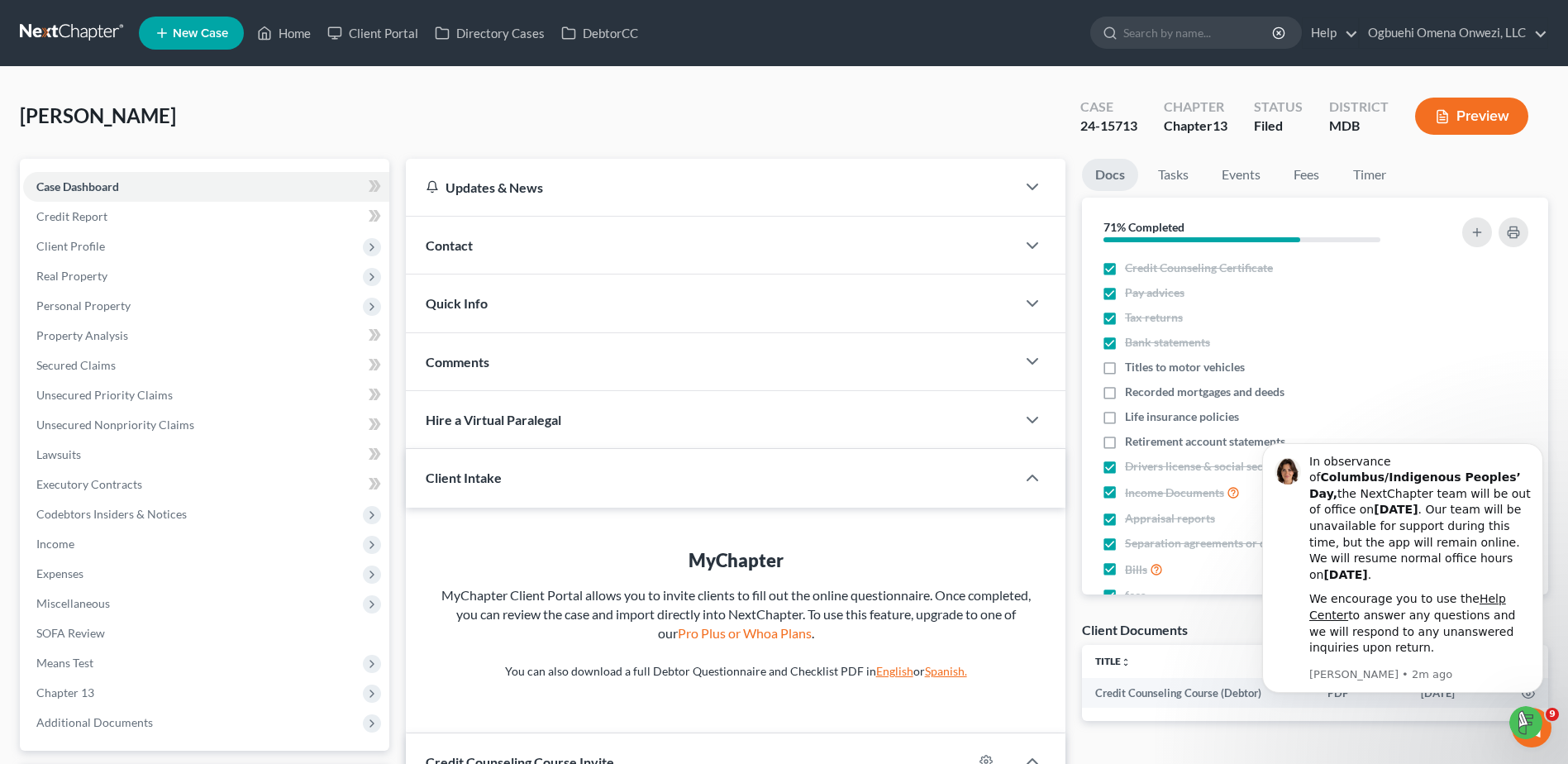
scroll to position [218, 0]
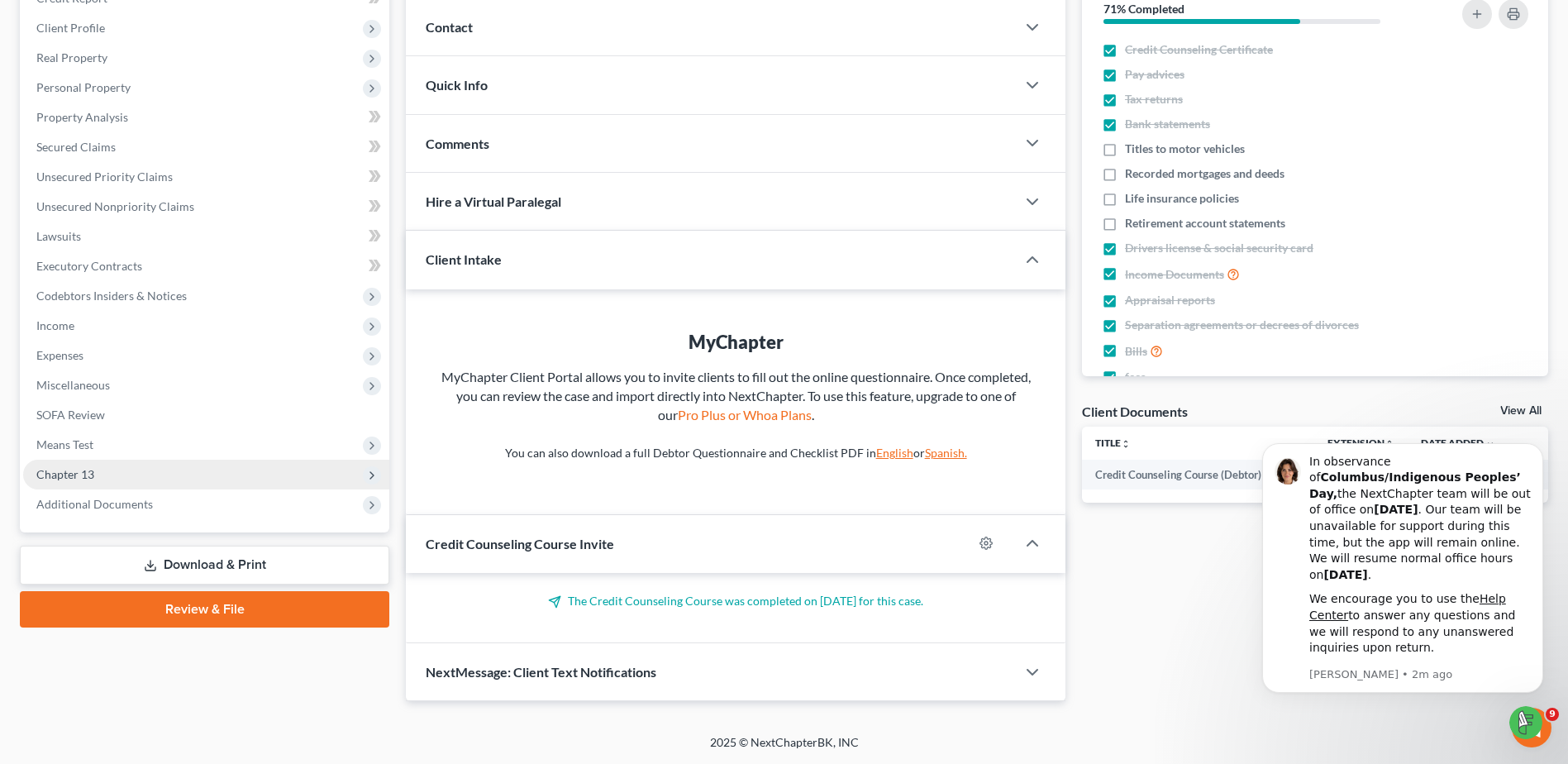
click at [88, 467] on span "Chapter 13" at bounding box center [65, 473] width 58 height 14
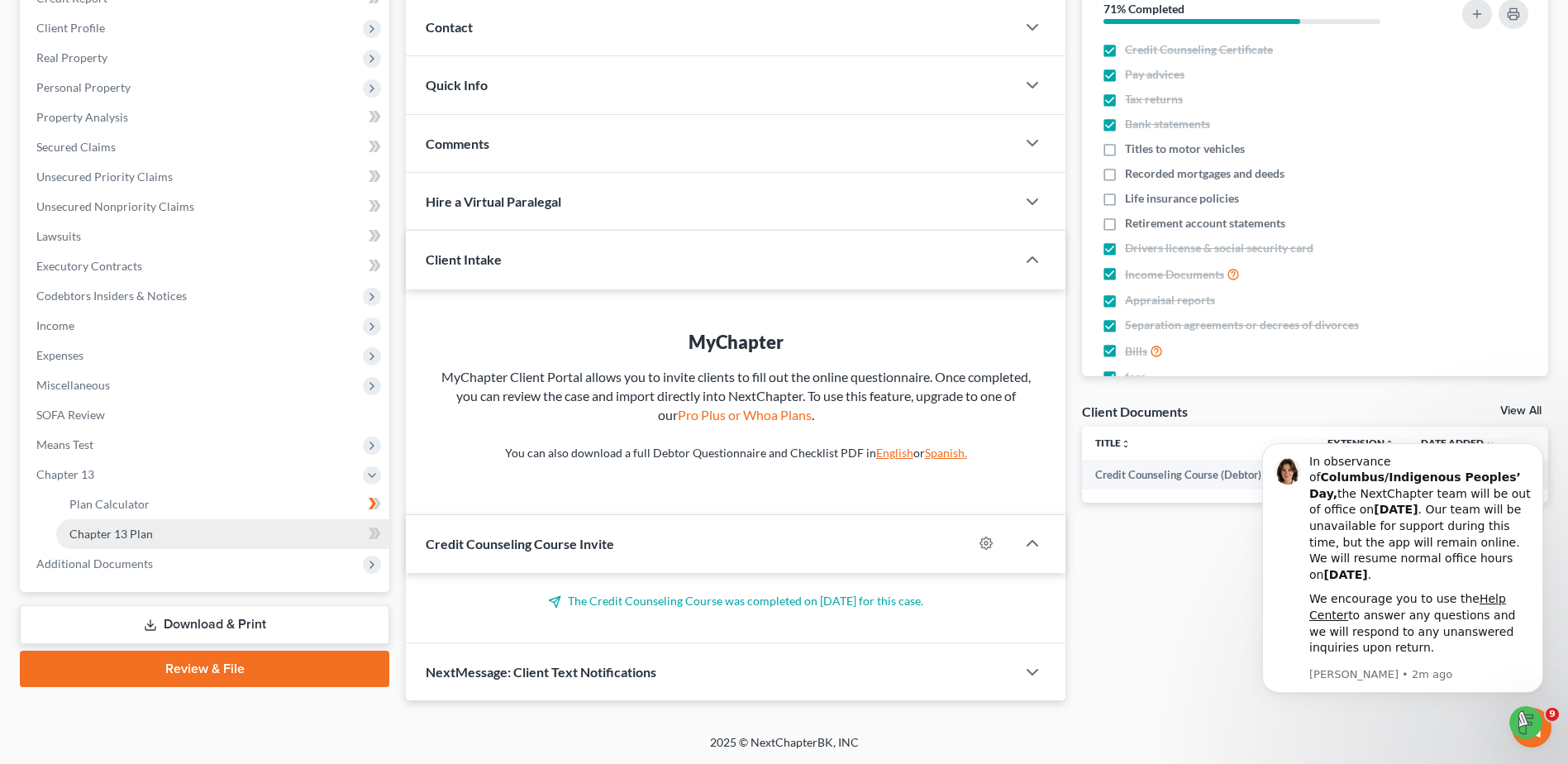
click at [126, 529] on span "Chapter 13 Plan" at bounding box center [111, 533] width 83 height 14
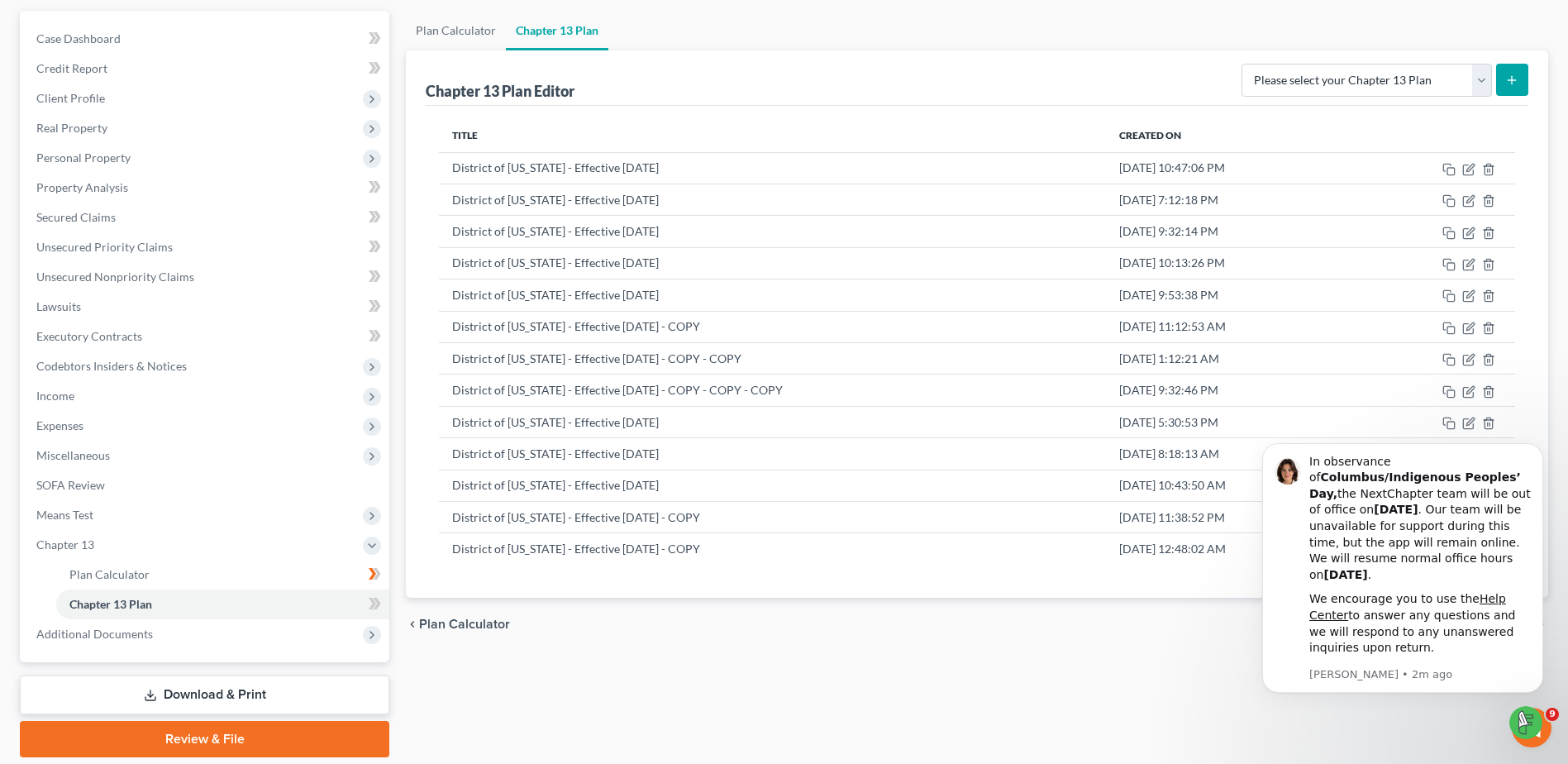
scroll to position [204, 0]
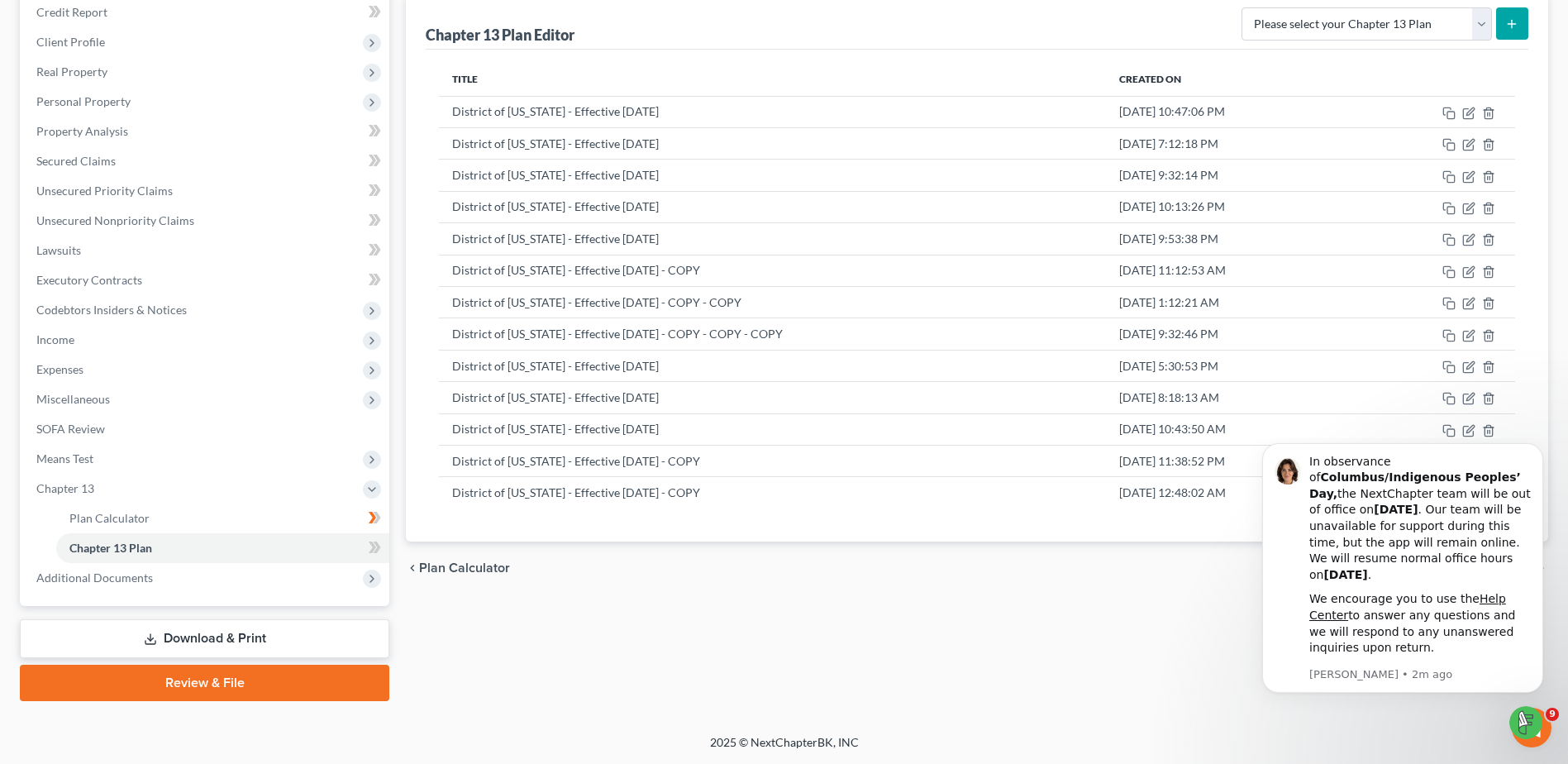
click at [1064, 671] on div "Plan Calculator Chapter 13 Plan Chapter 13 Plan Editor Please select your Chapt…" at bounding box center [976, 328] width 1159 height 746
click at [1538, 452] on icon "Dismiss notification" at bounding box center [1538, 447] width 9 height 9
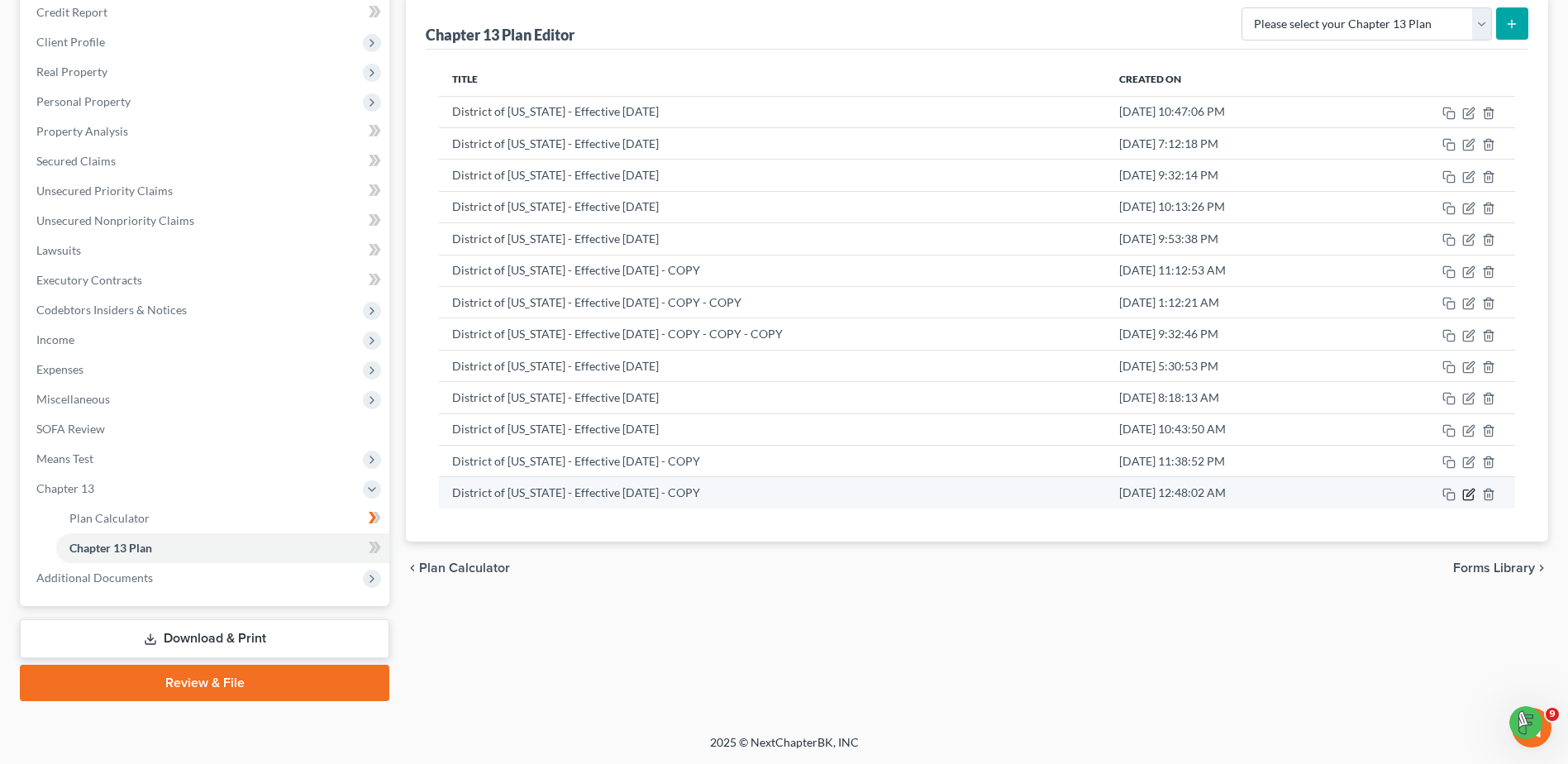
click at [1469, 492] on icon "button" at bounding box center [1470, 492] width 8 height 8
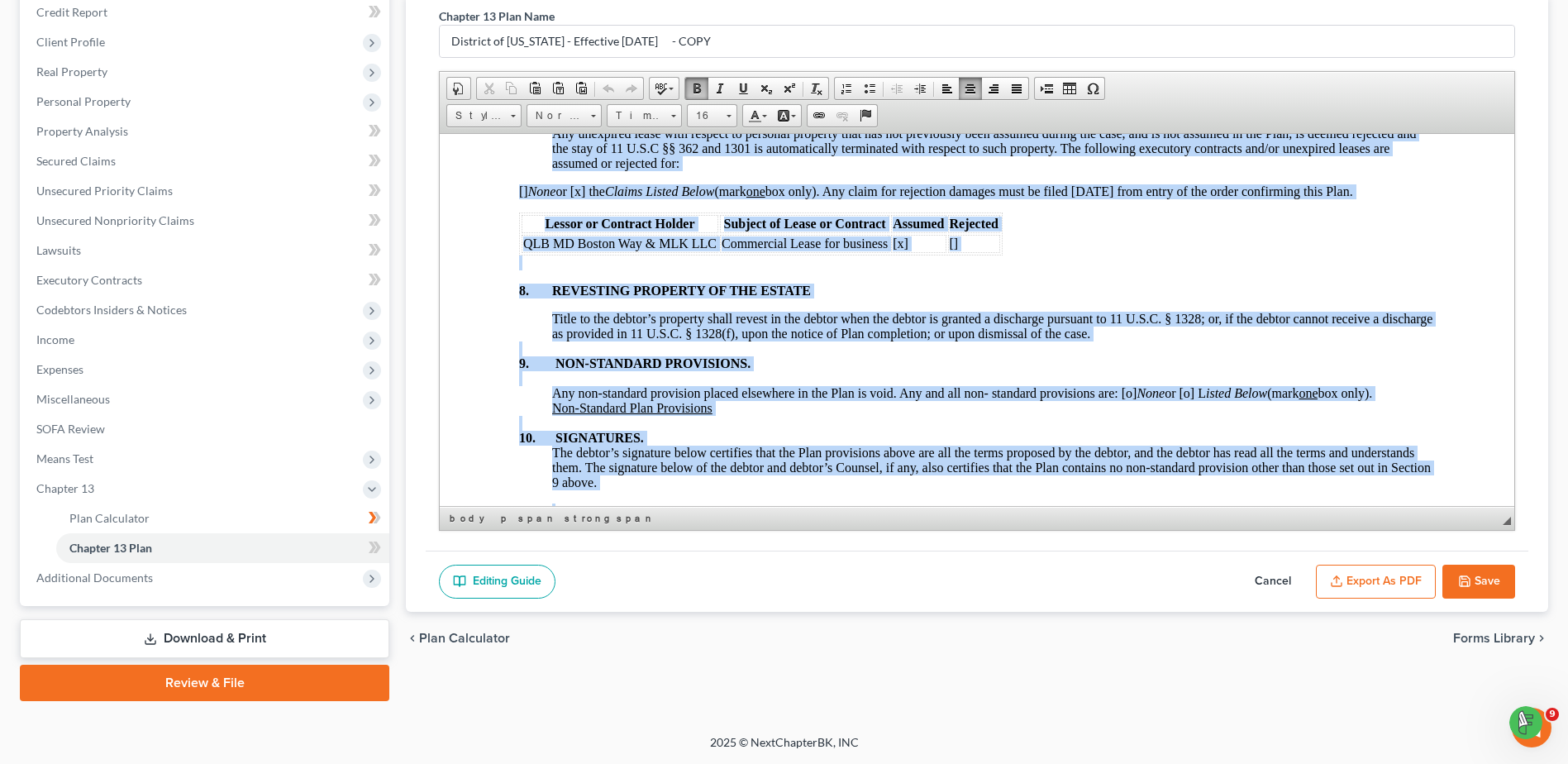
scroll to position [5593, 0]
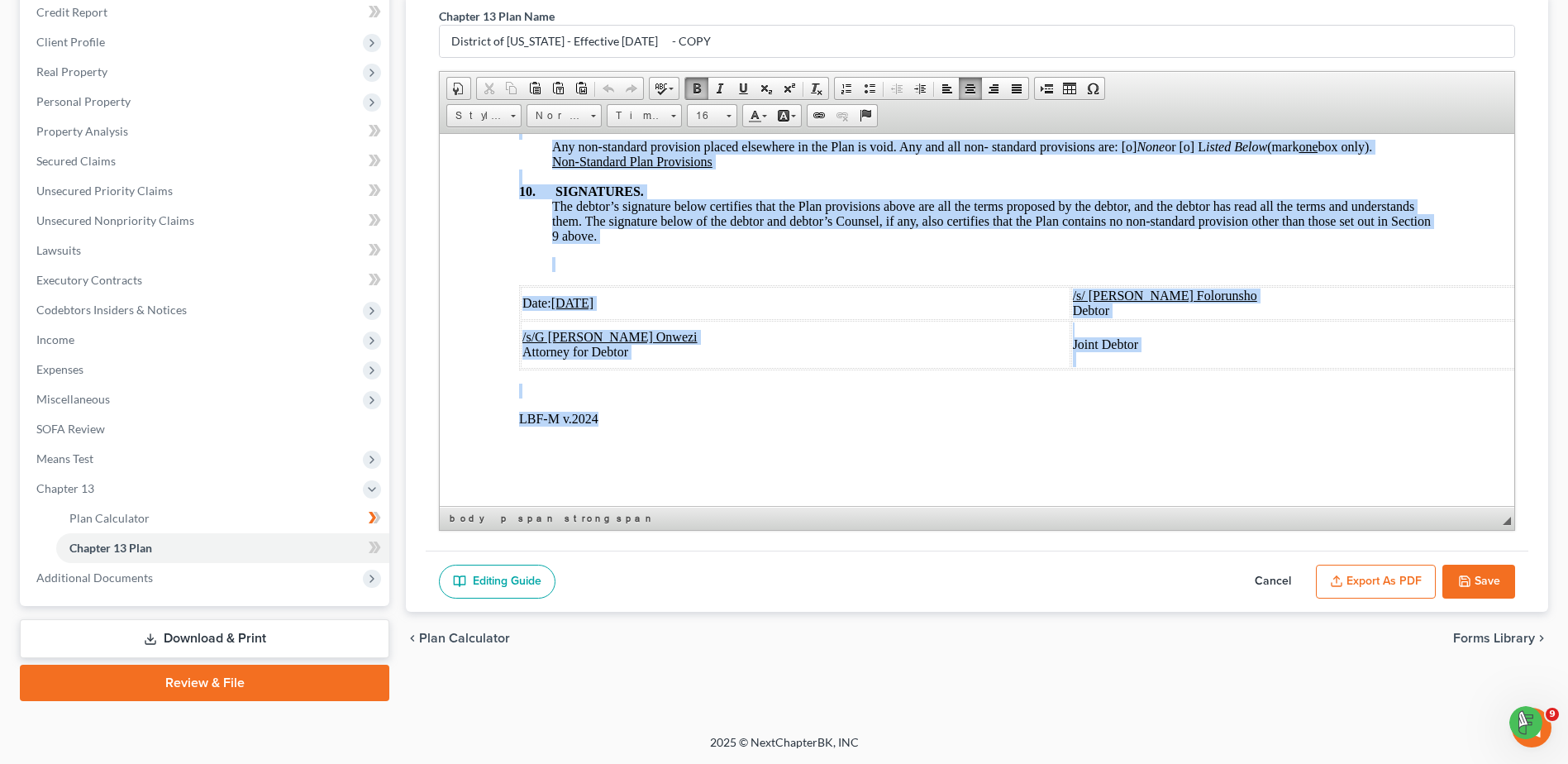
drag, startPoint x: 829, startPoint y: 210, endPoint x: 1831, endPoint y: 725, distance: 1126.6
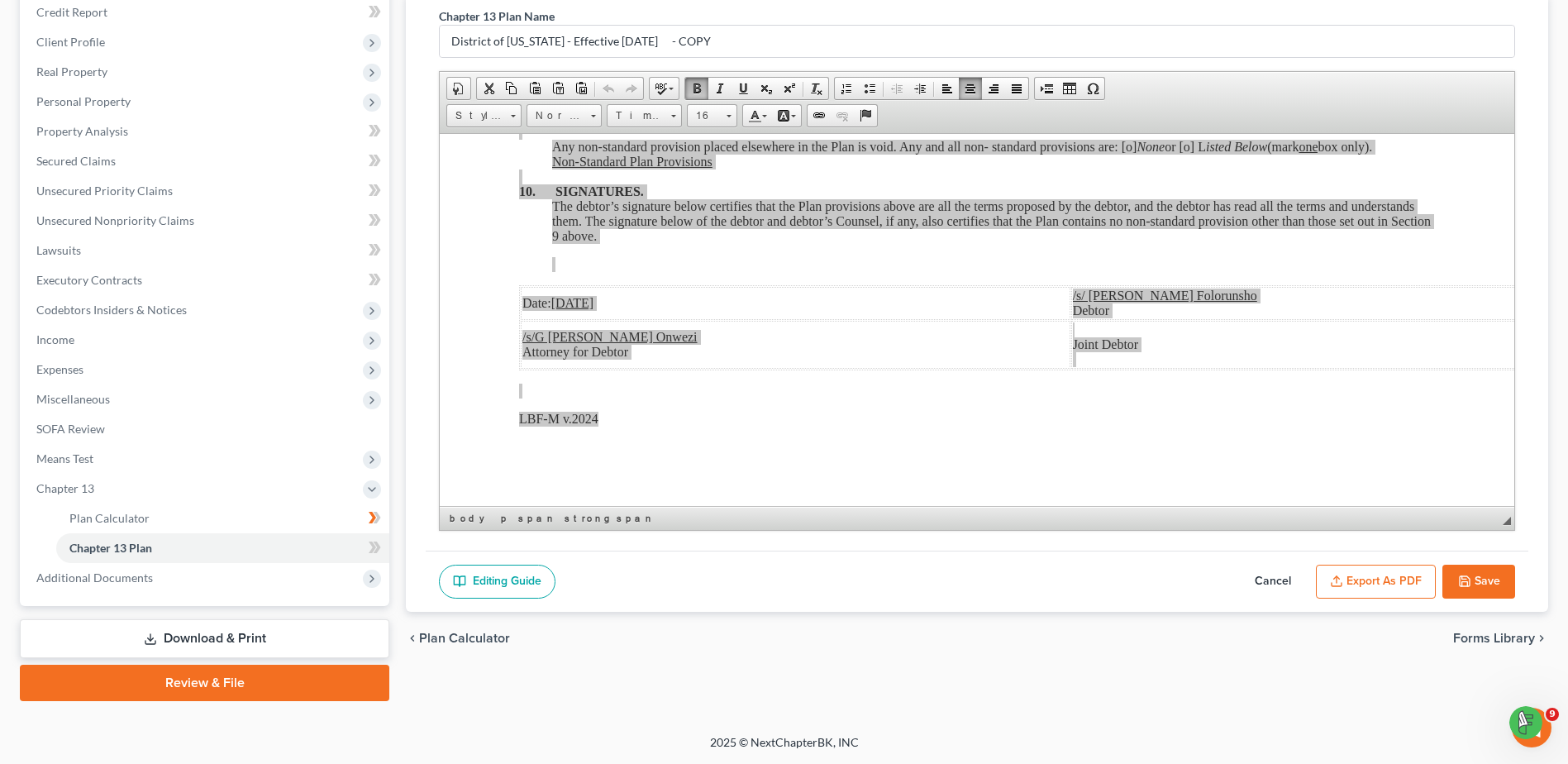
scroll to position [0, 0]
click at [1234, 237] on span "Copy" at bounding box center [1252, 242] width 88 height 21
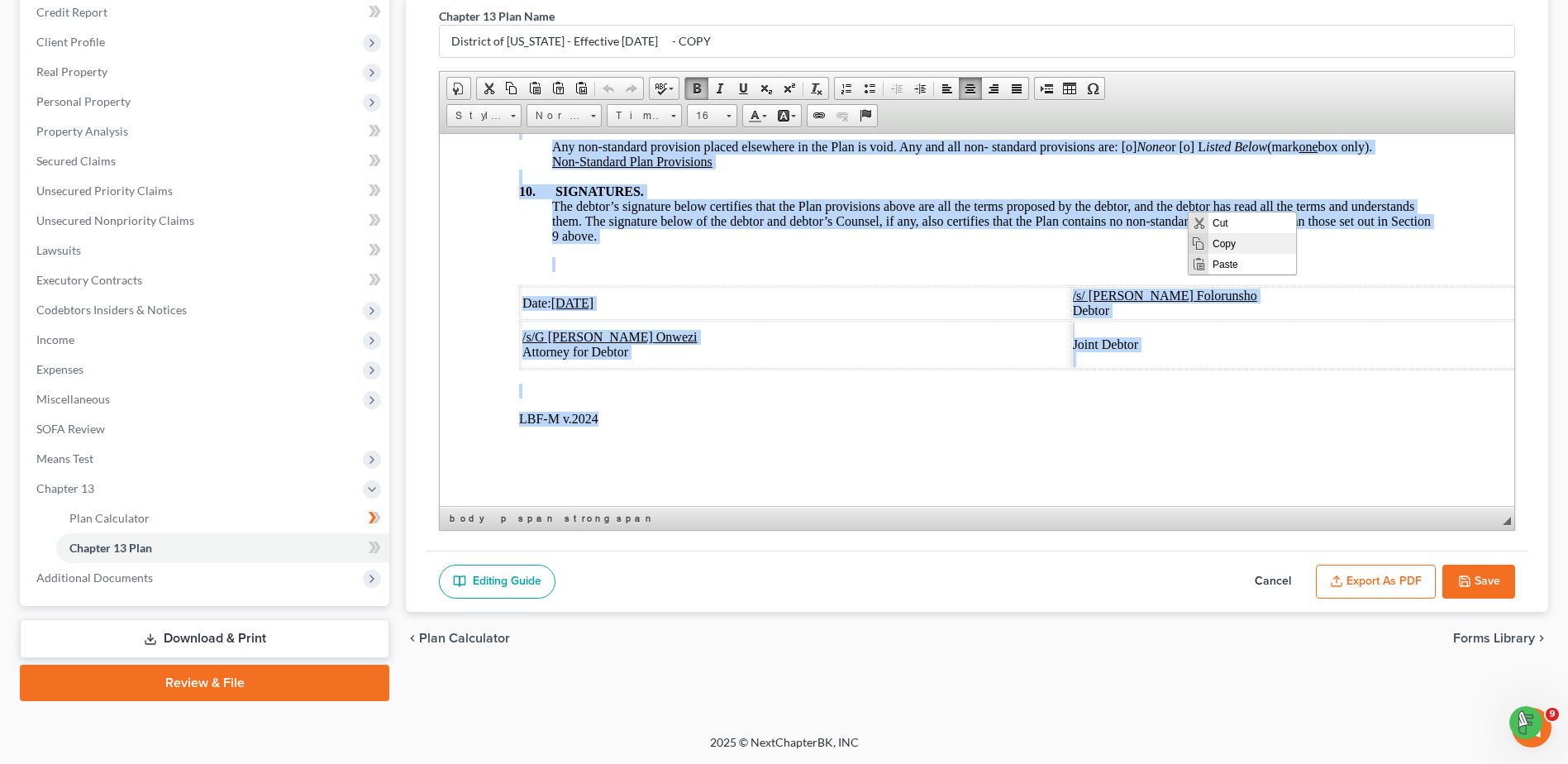
copy body "IN THE UNITED STATES BANKRUPTCY COURT FOR THE DISTRICT OF MARYLAND at Greenbelt…"
